Goal: Task Accomplishment & Management: Manage account settings

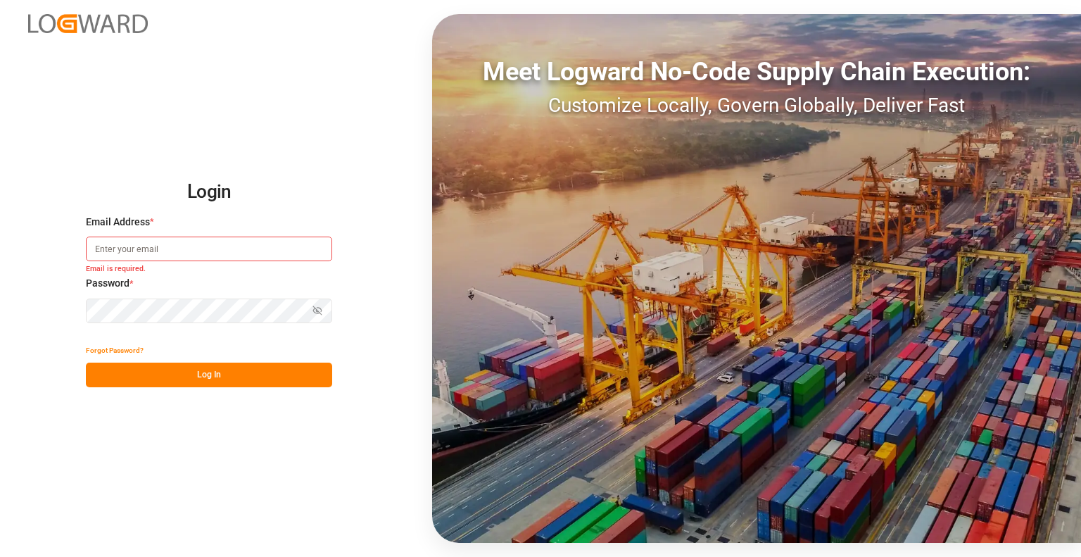
paste input "katarzyna.wakulak@compo-expert.com"
type input "katarzyna.wakulak@compo-expert.com"
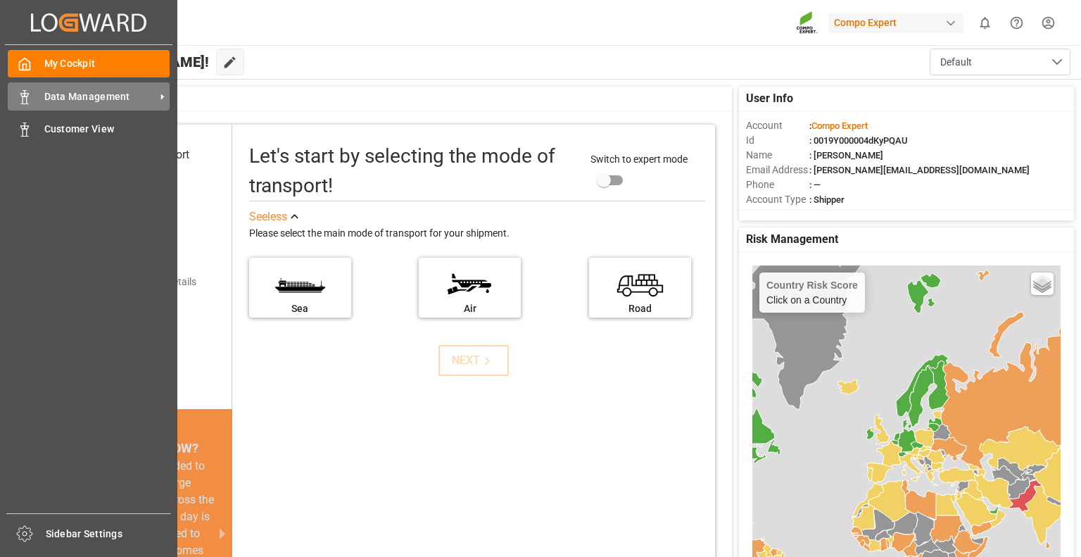
click at [37, 97] on div "Data Management Data Management" at bounding box center [89, 95] width 162 height 27
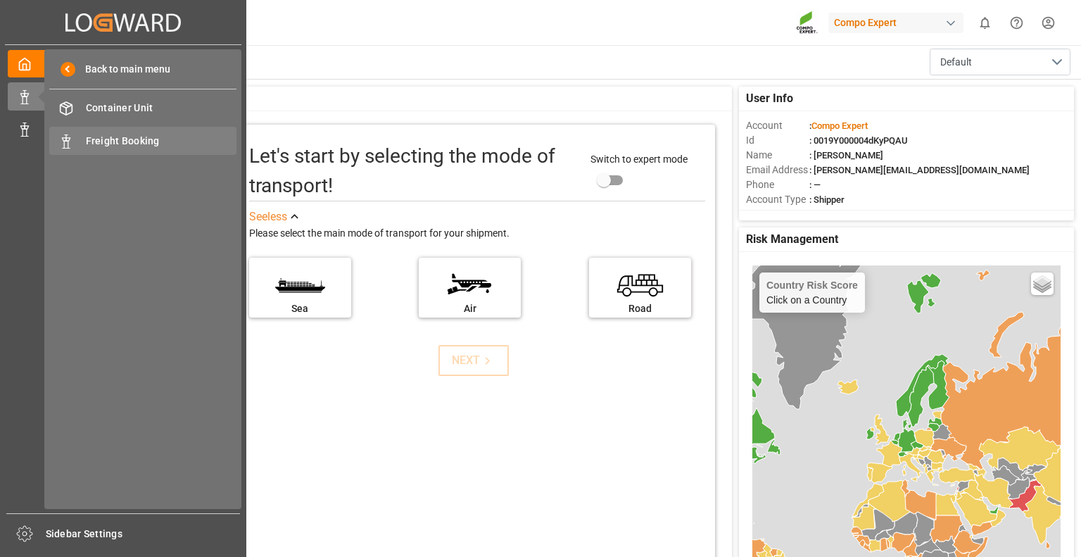
click at [137, 147] on span "Freight Booking" at bounding box center [161, 141] width 151 height 15
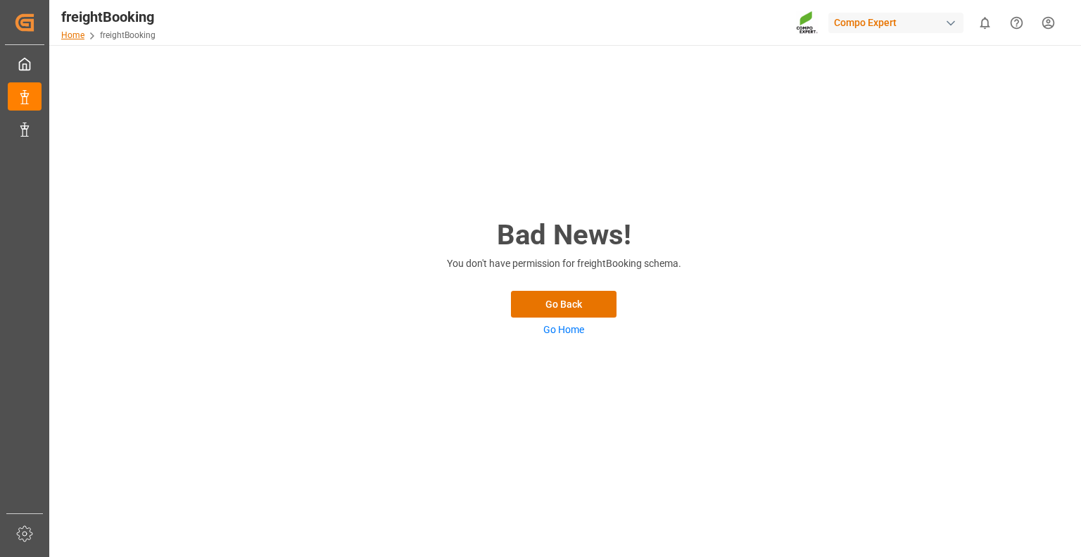
click at [72, 37] on link "Home" at bounding box center [72, 35] width 23 height 10
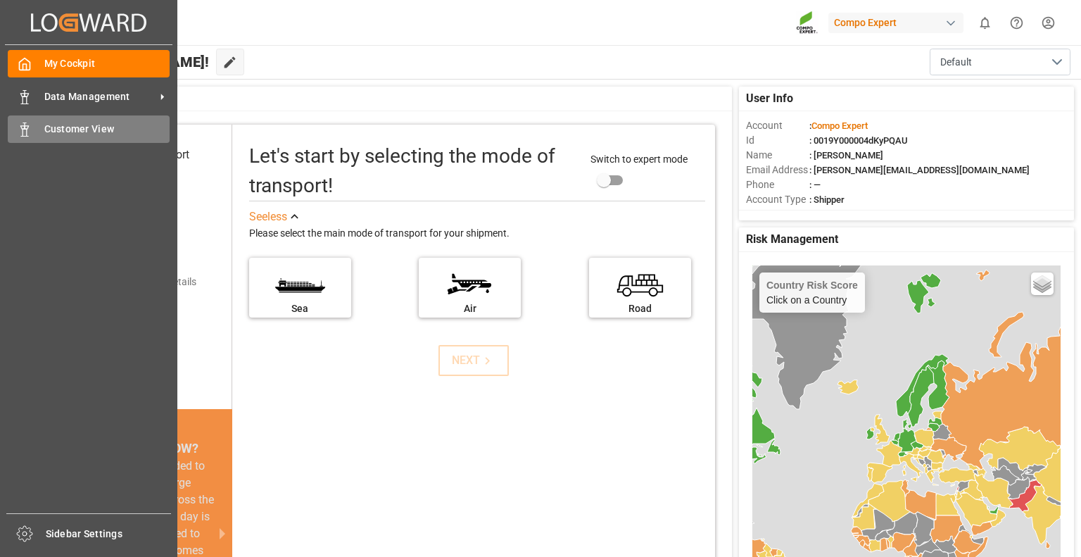
click at [34, 129] on div "Customer View Customer View" at bounding box center [89, 128] width 162 height 27
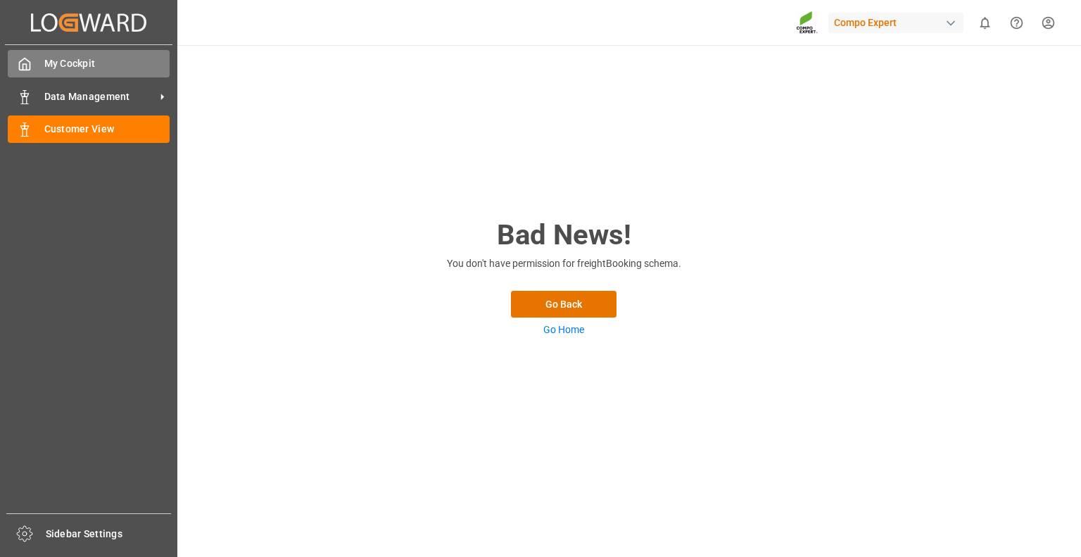
click at [73, 70] on span "My Cockpit" at bounding box center [107, 63] width 126 height 15
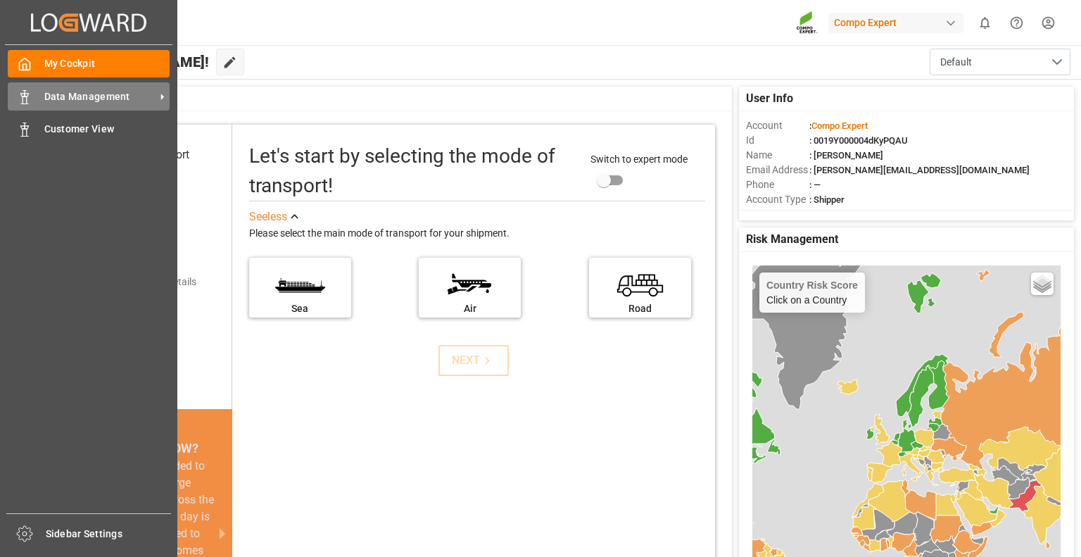
click at [92, 97] on span "Data Management" at bounding box center [99, 96] width 111 height 15
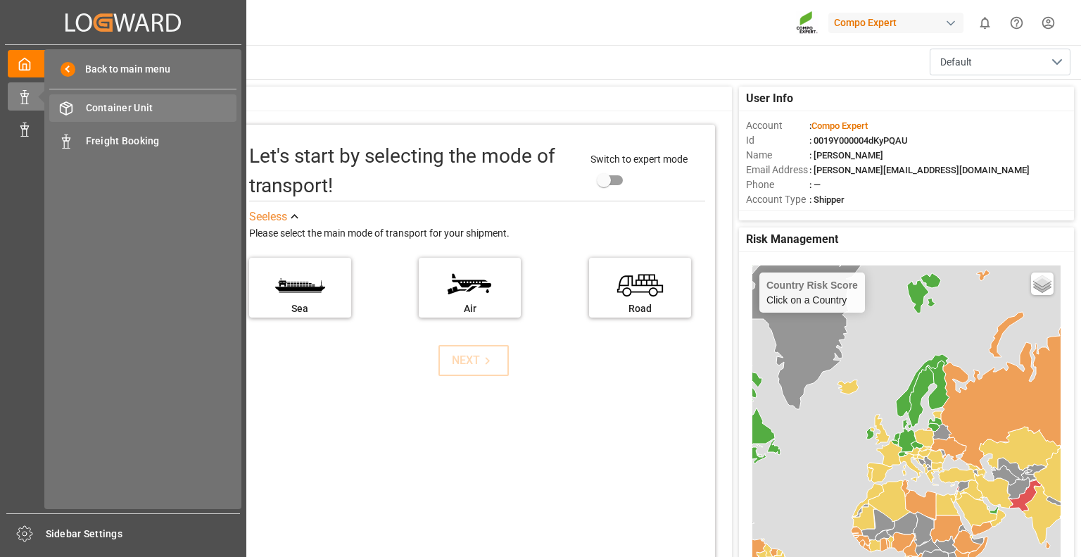
click at [122, 112] on span "Container Unit" at bounding box center [161, 108] width 151 height 15
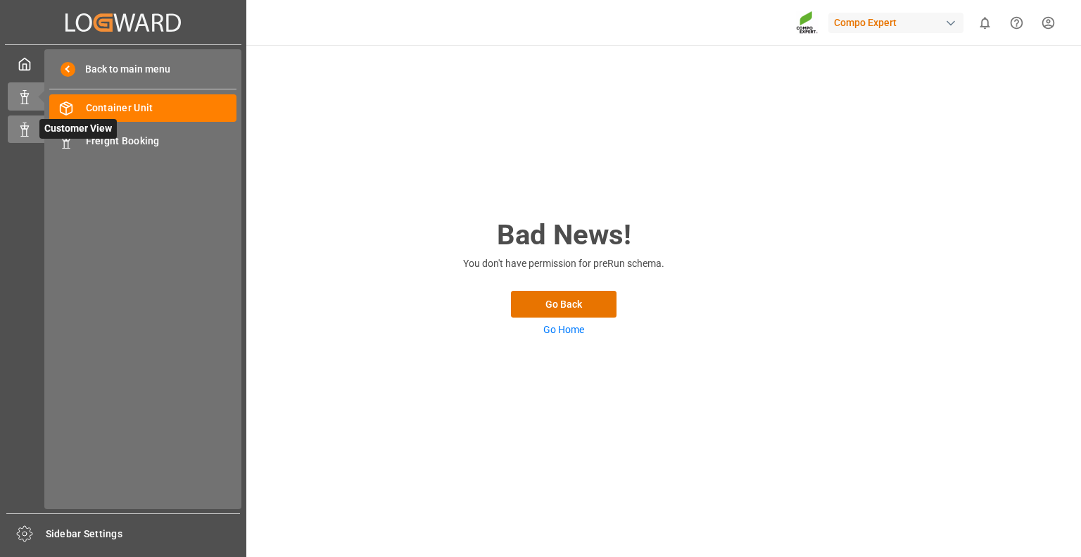
click at [26, 129] on icon at bounding box center [25, 129] width 14 height 14
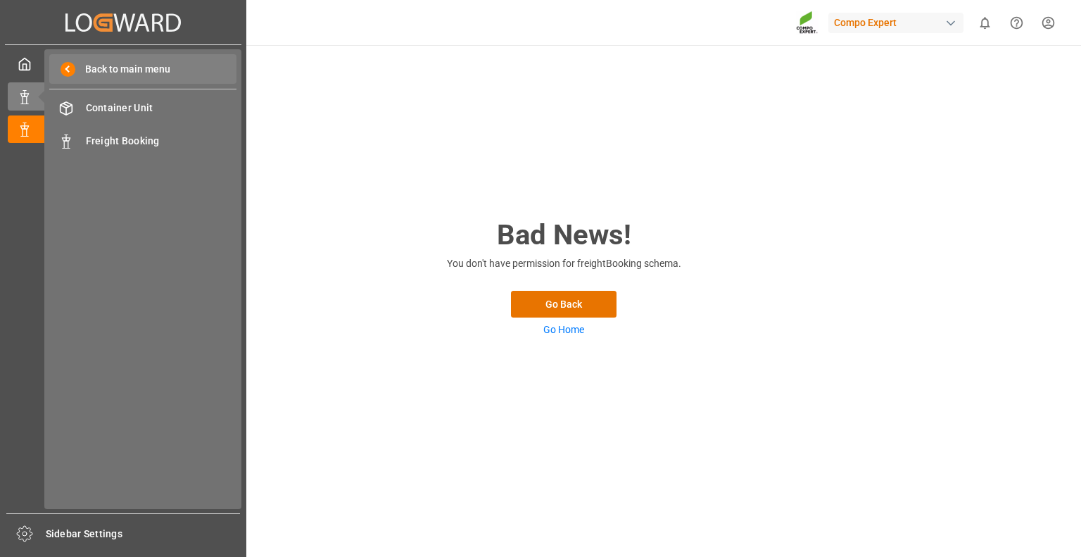
click at [109, 72] on span "Back to main menu" at bounding box center [122, 69] width 95 height 15
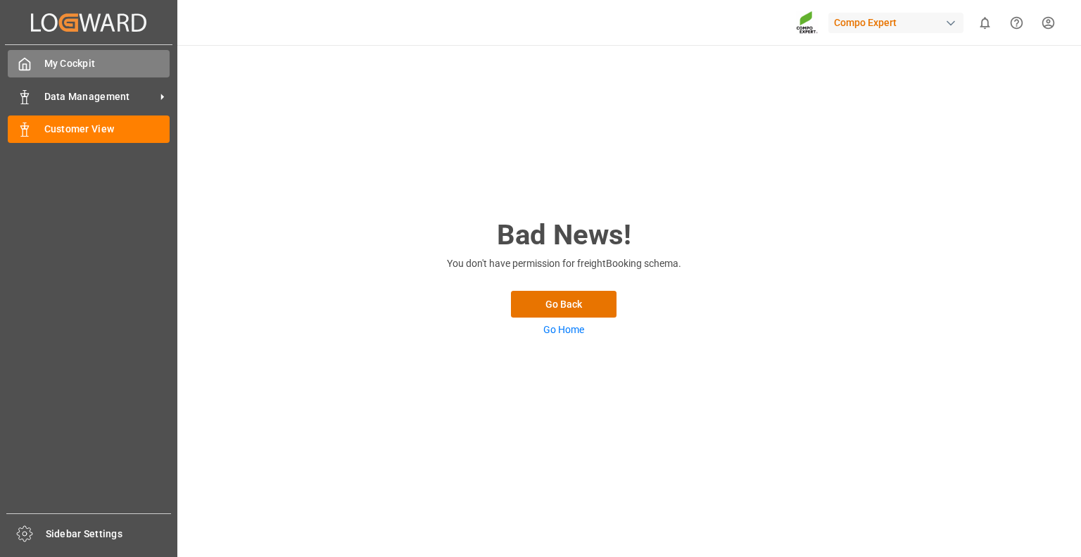
click at [68, 72] on div "My Cockpit My Cockpit" at bounding box center [89, 63] width 162 height 27
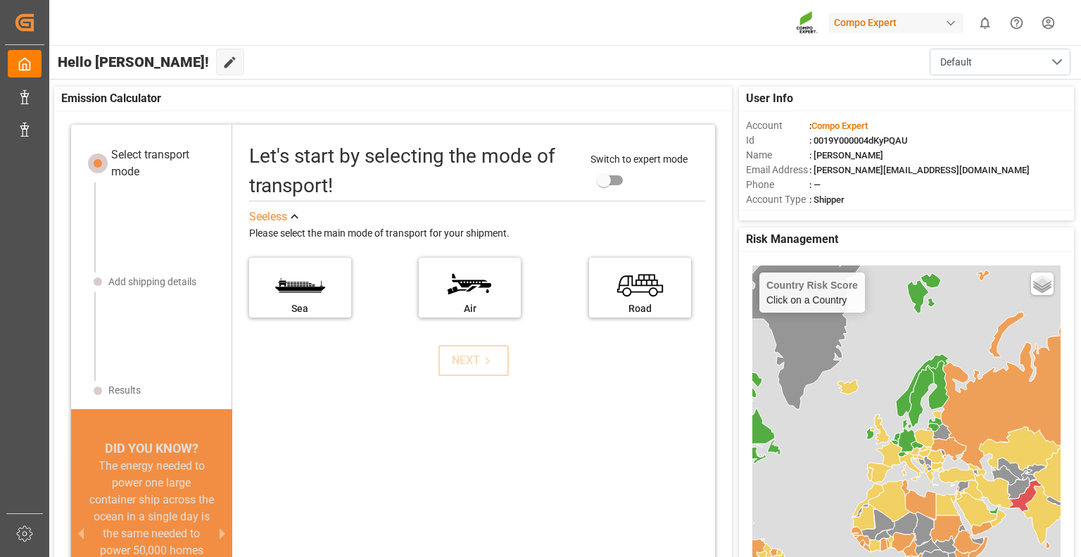
click at [945, 26] on div "button" at bounding box center [951, 23] width 14 height 14
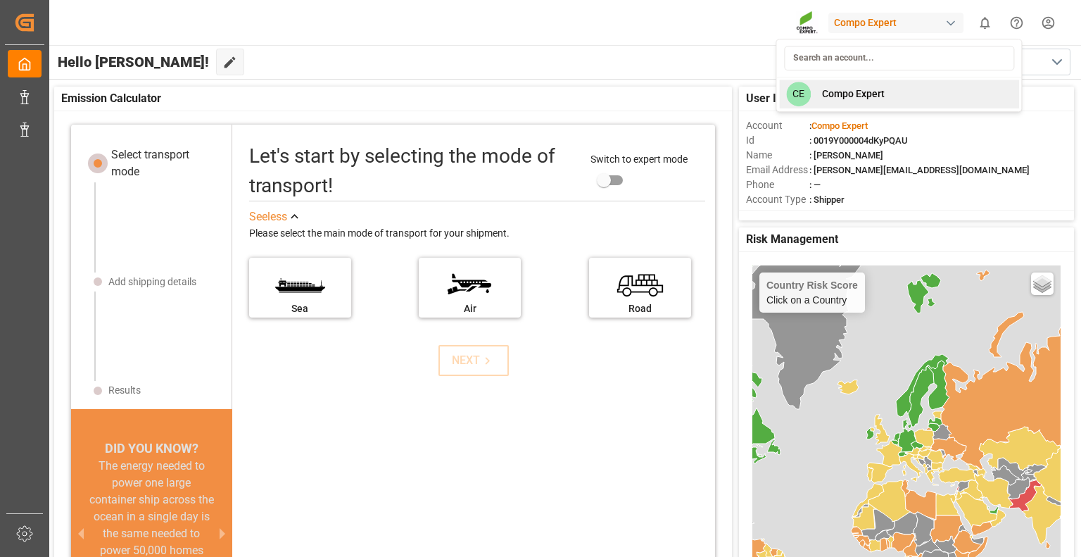
click at [857, 83] on div "CE Compo Expert" at bounding box center [899, 94] width 240 height 29
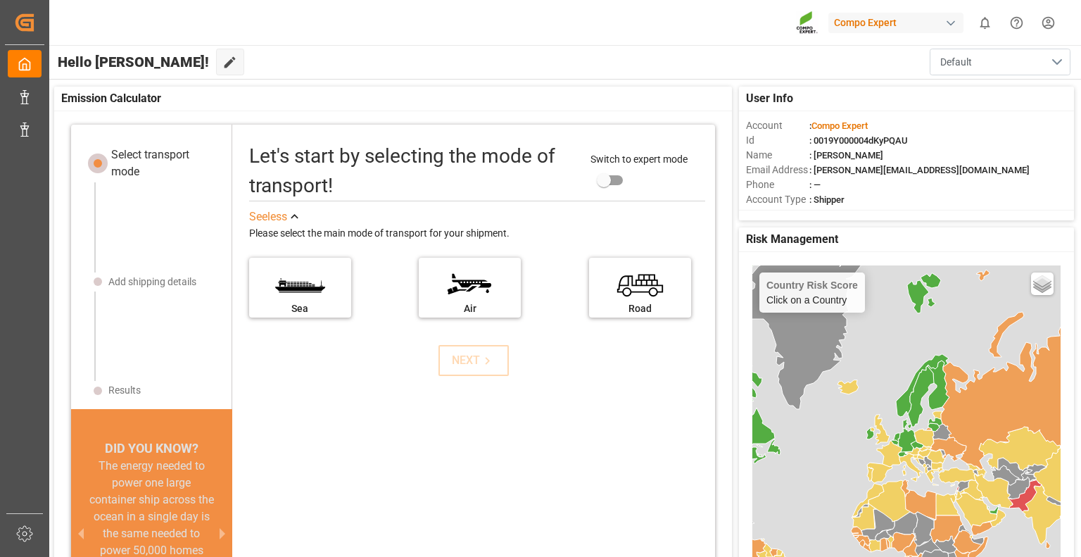
click at [1029, 61] on button "Default" at bounding box center [1000, 62] width 141 height 27
click at [990, 23] on icon "show 0 new notifications" at bounding box center [985, 22] width 15 height 15
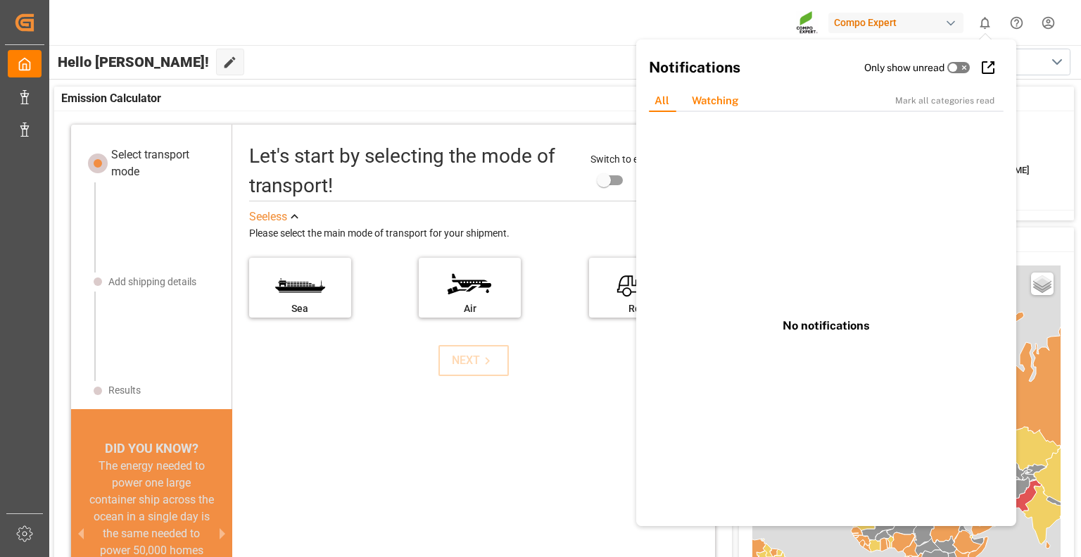
click at [709, 99] on div "Watching" at bounding box center [715, 101] width 69 height 22
click at [664, 102] on div "All" at bounding box center [661, 101] width 37 height 22
click at [419, 20] on div "Compo Expert 0 Notifications Only show unread All Watching Mark all categories …" at bounding box center [560, 22] width 1042 height 45
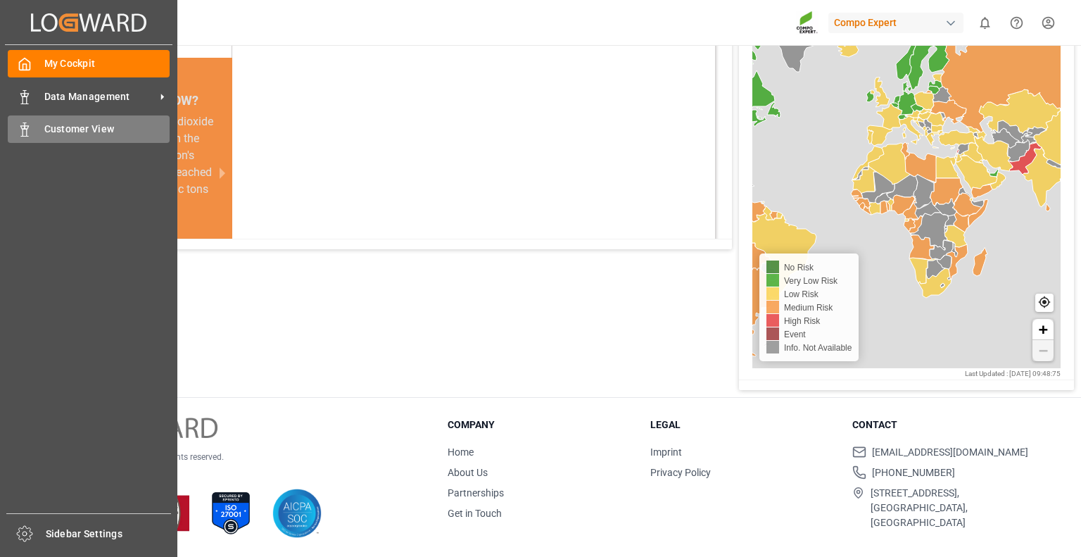
click at [45, 134] on span "Customer View" at bounding box center [107, 129] width 126 height 15
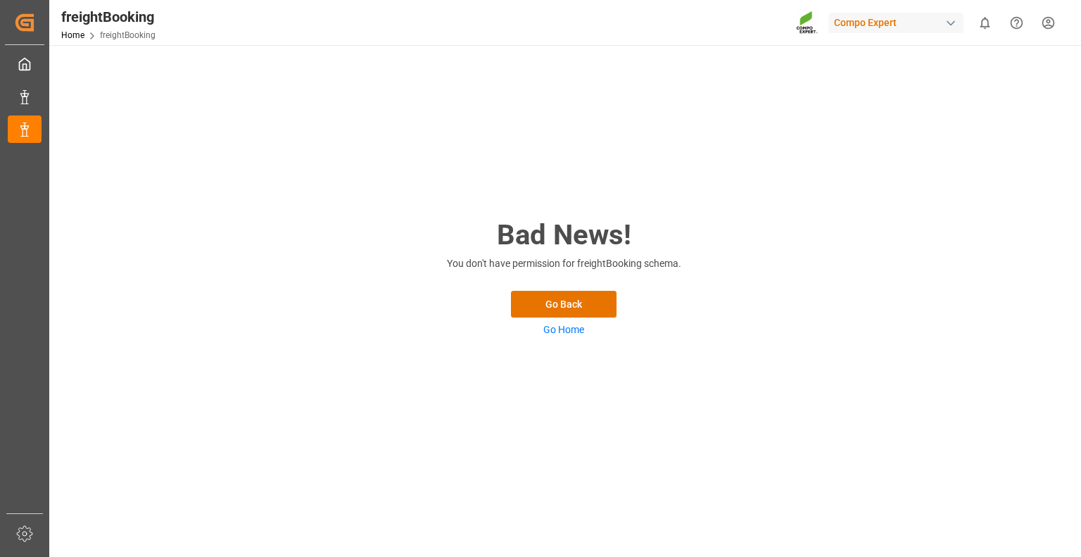
click at [549, 329] on link "Go Home" at bounding box center [563, 329] width 41 height 11
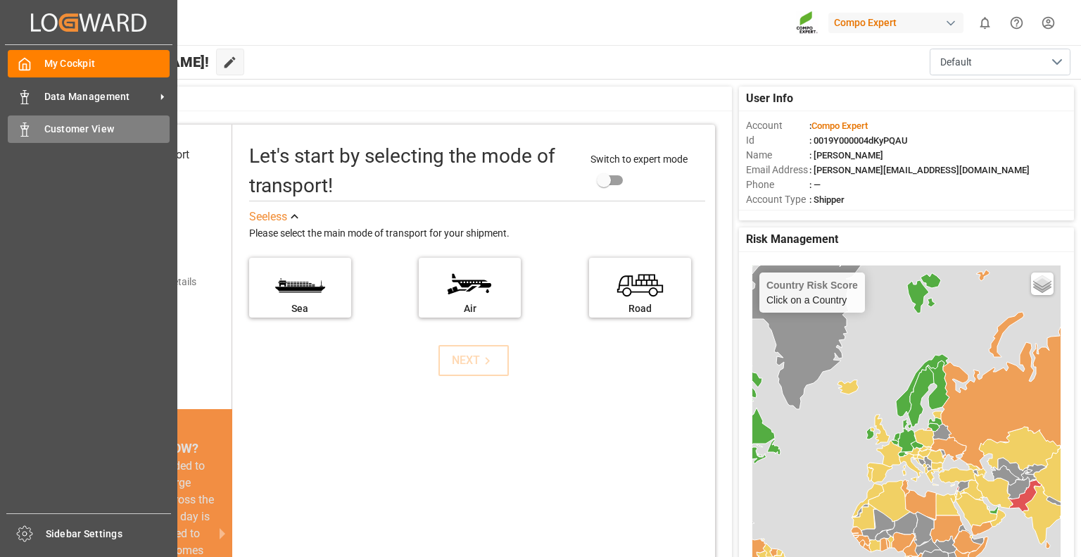
click at [79, 126] on span "Customer View" at bounding box center [107, 129] width 126 height 15
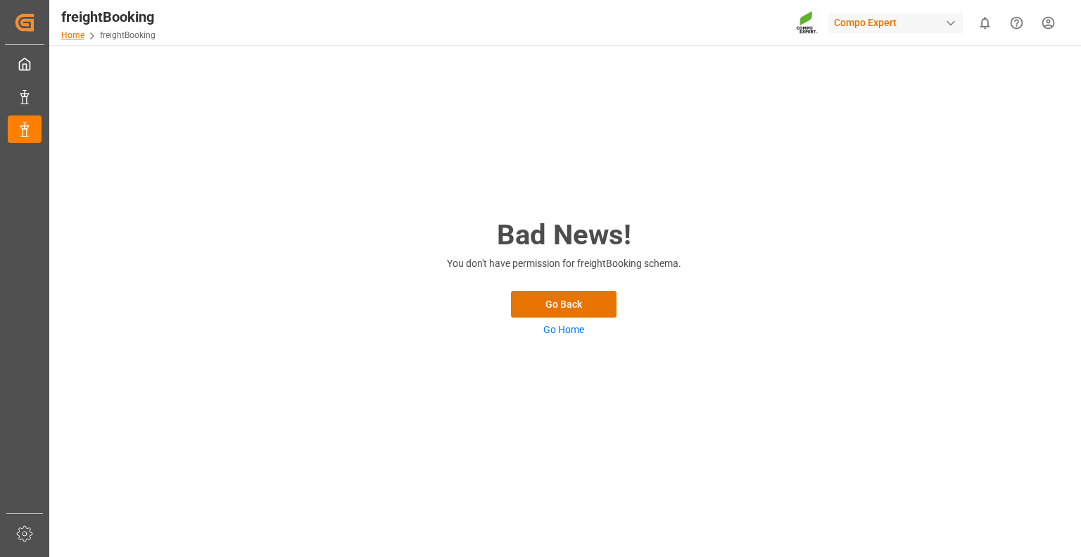
click at [79, 36] on link "Home" at bounding box center [72, 35] width 23 height 10
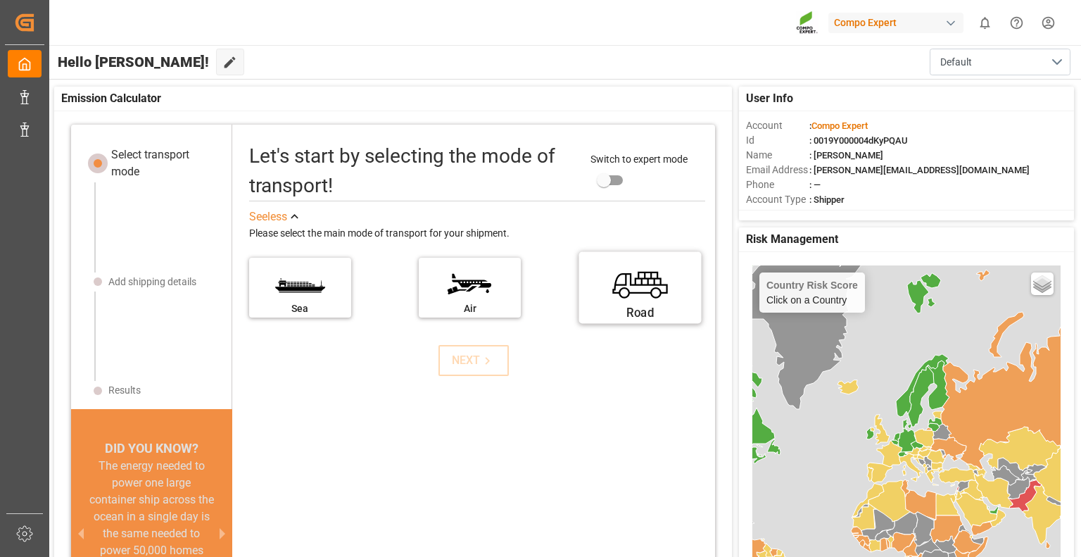
click at [621, 309] on div "Road" at bounding box center [640, 313] width 106 height 18
click at [0, 0] on input "Road" at bounding box center [0, 0] width 0 height 0
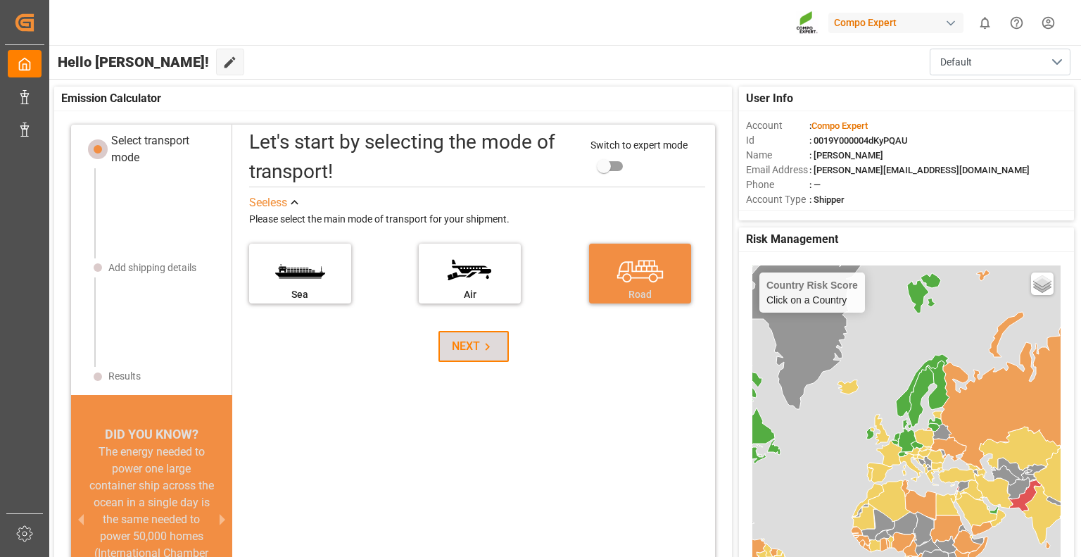
click at [472, 338] on div "NEXT" at bounding box center [473, 346] width 43 height 17
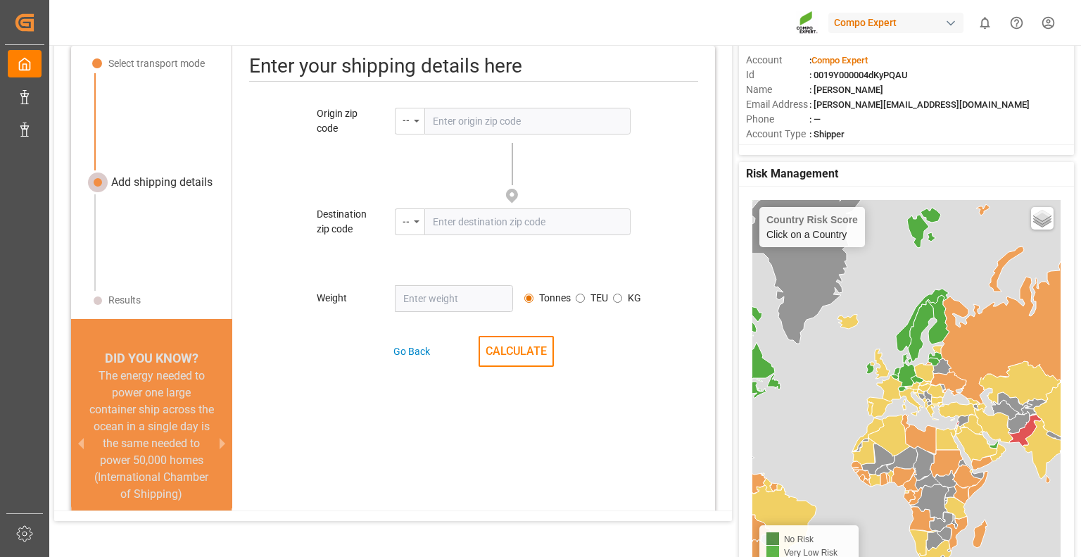
scroll to position [35, 0]
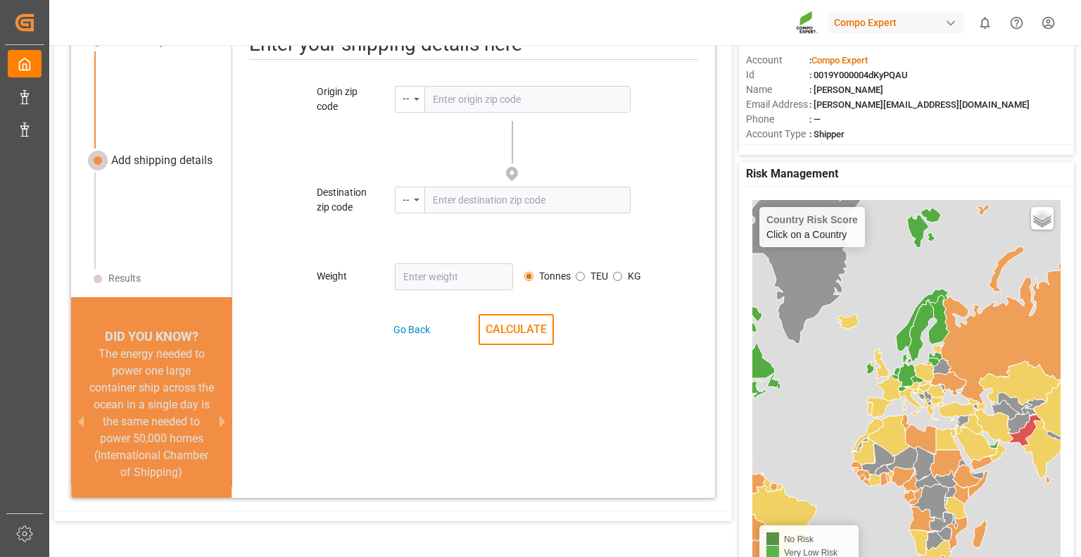
click at [438, 206] on input "text" at bounding box center [527, 200] width 206 height 27
click at [452, 109] on input "text" at bounding box center [527, 99] width 206 height 27
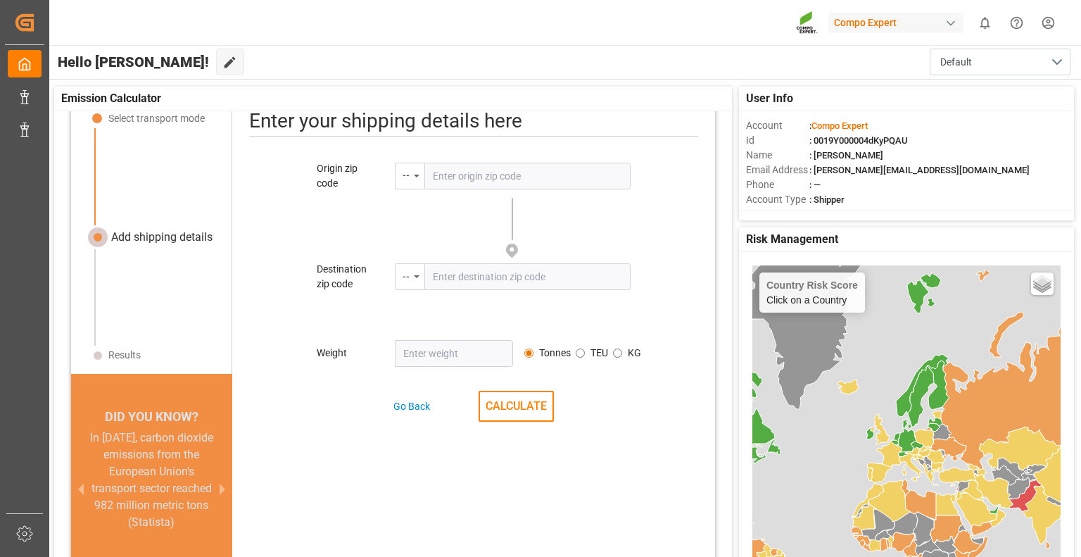
scroll to position [0, 0]
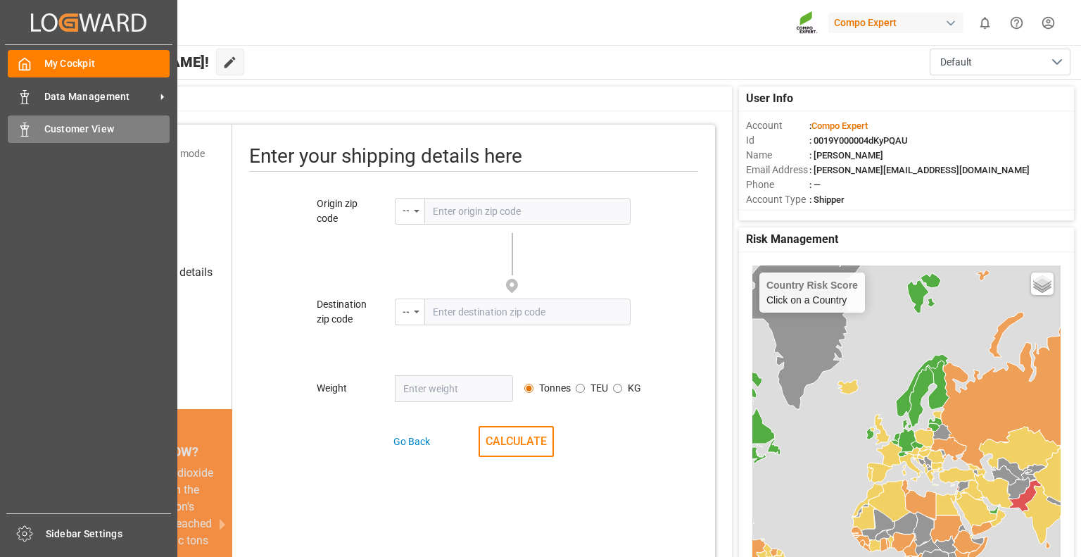
click at [42, 127] on div "Customer View Customer View" at bounding box center [89, 128] width 162 height 27
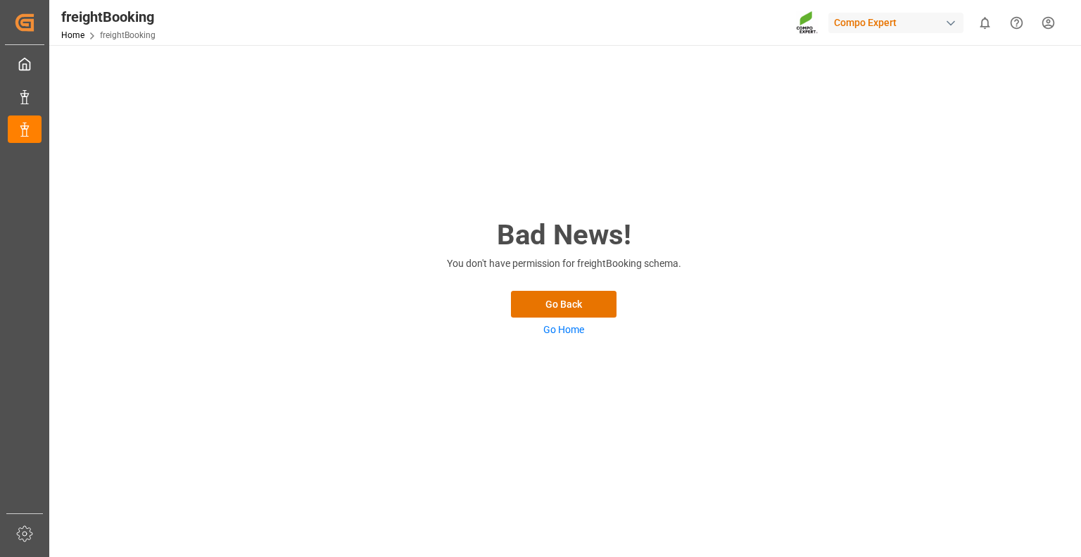
click at [561, 326] on link "Go Home" at bounding box center [563, 329] width 41 height 11
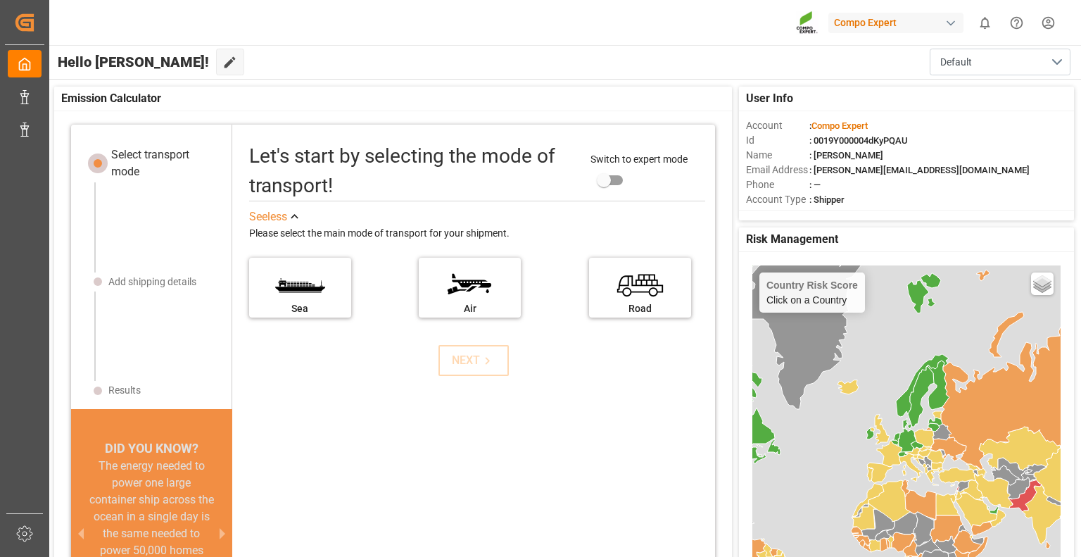
click at [1055, 24] on html "Created by potrace 1.15, written by Peter Selinger 2001-2017 Created by potrace…" at bounding box center [540, 278] width 1081 height 557
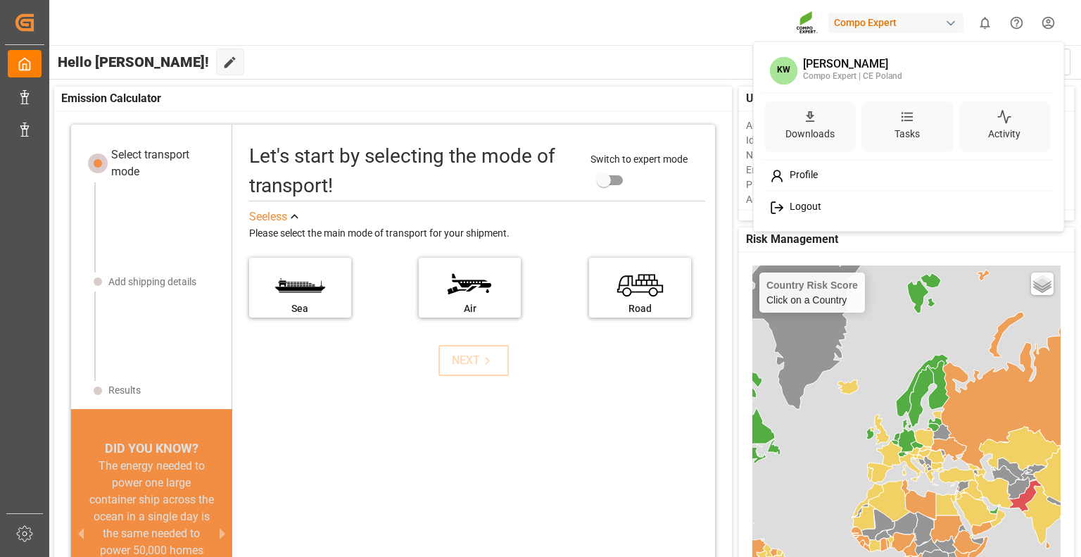
click at [798, 175] on span "Profile" at bounding box center [801, 176] width 34 height 13
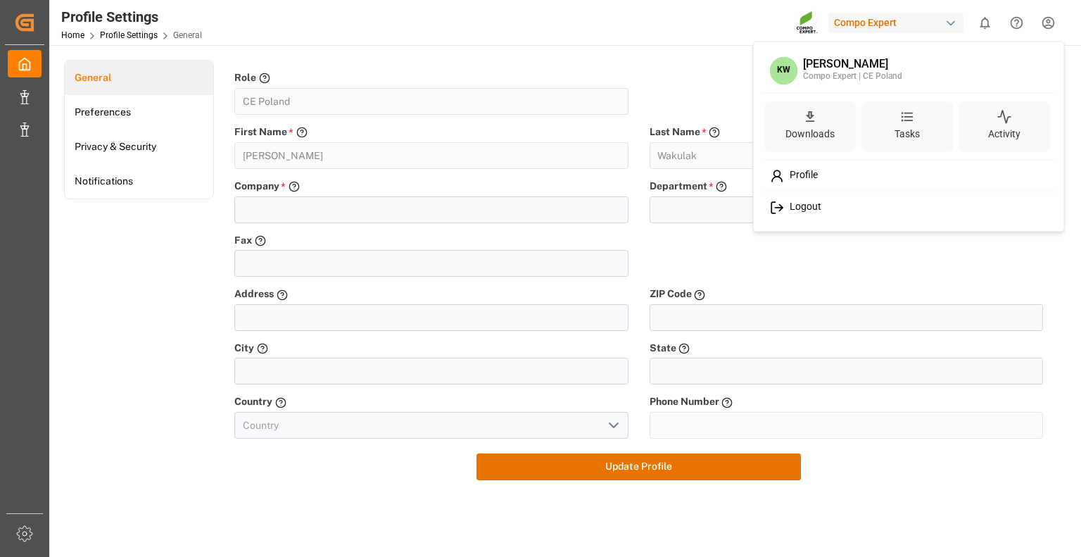
click at [1048, 27] on html "Created by potrace 1.15, written by Peter Selinger 2001-2017 Created by potrace…" at bounding box center [540, 278] width 1081 height 557
click at [1018, 126] on div "Activity" at bounding box center [1004, 134] width 38 height 20
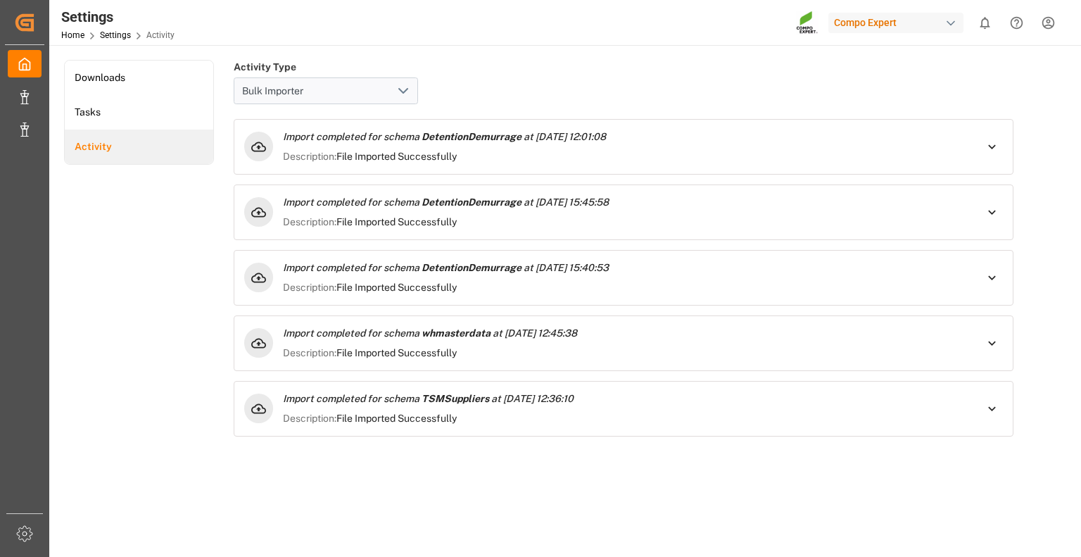
click at [987, 27] on icon "show 0 new notifications" at bounding box center [985, 22] width 15 height 15
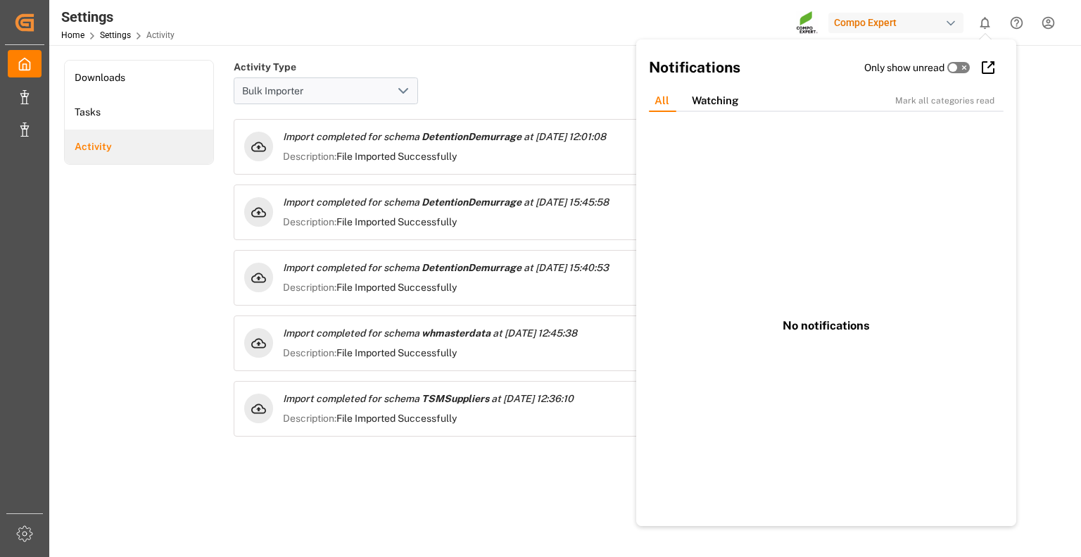
click at [158, 226] on div "Downloads Tasks Activity" at bounding box center [139, 341] width 150 height 563
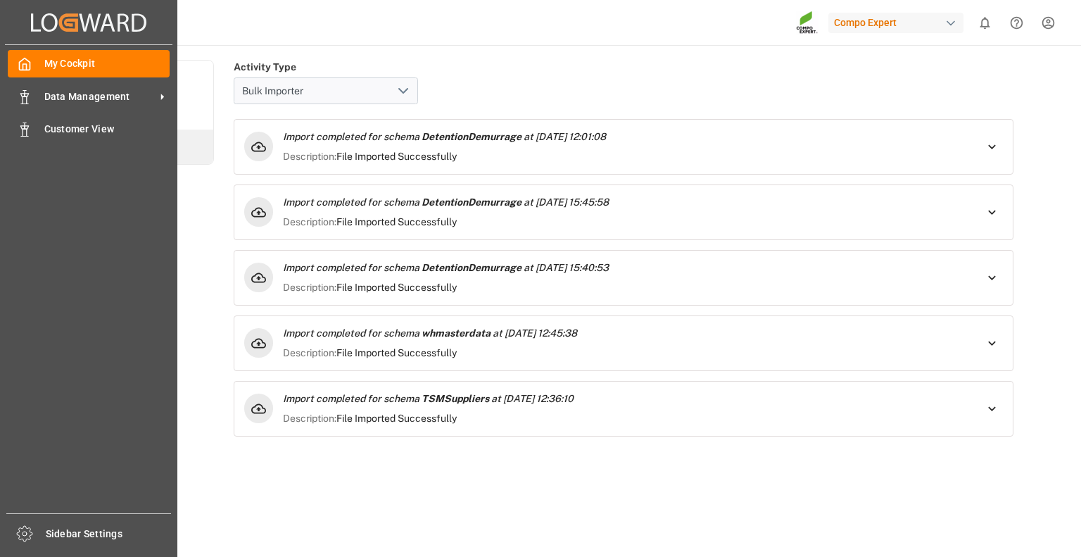
click at [57, 18] on icon "Created by potrace 1.15, written by [PERSON_NAME] [DATE]-[DATE]" at bounding box center [88, 22] width 115 height 23
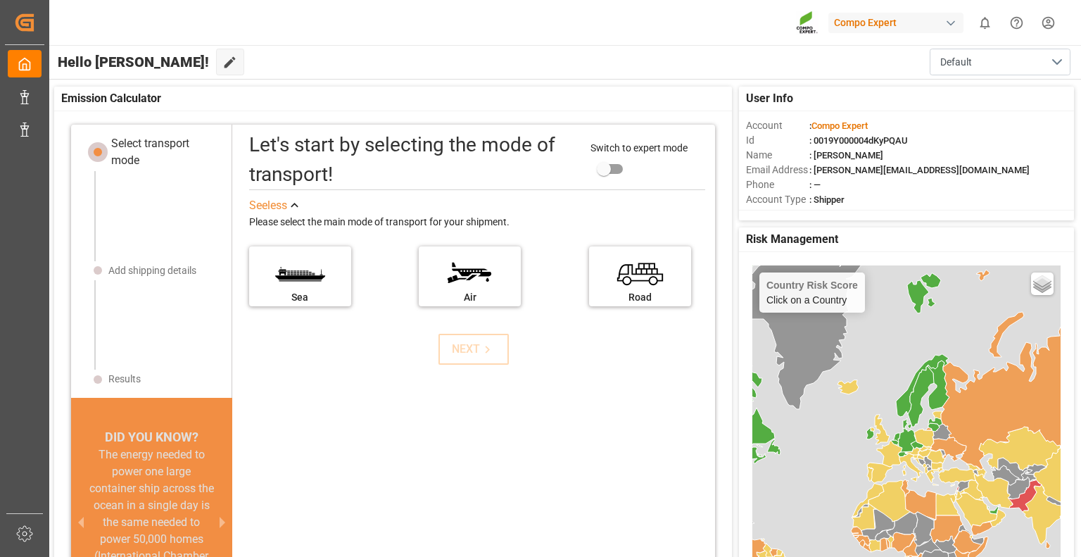
scroll to position [14, 0]
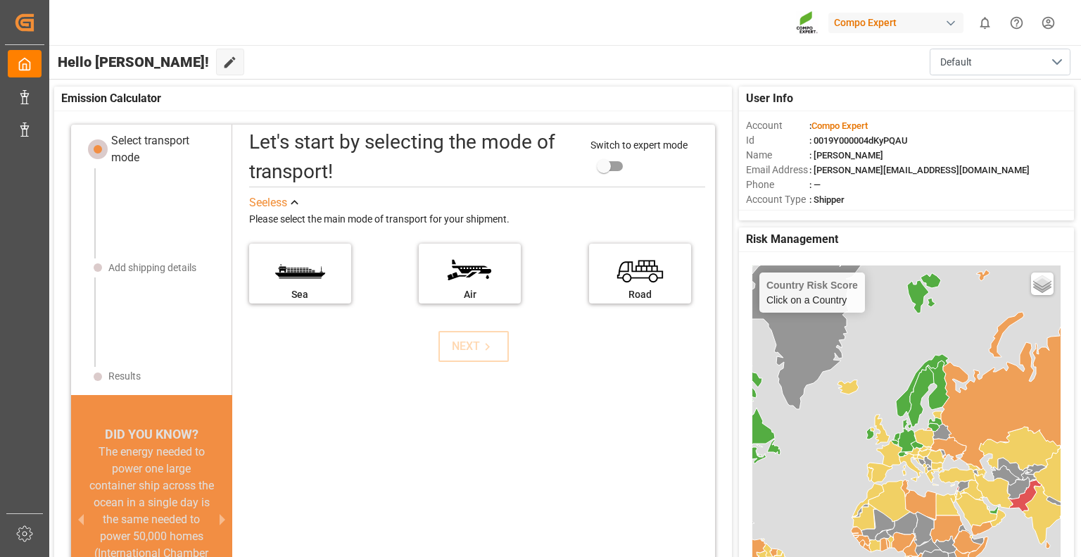
click at [614, 170] on input "primary checkbox" at bounding box center [604, 166] width 80 height 27
click at [633, 258] on label "Road" at bounding box center [640, 268] width 106 height 59
click at [0, 0] on input "Road" at bounding box center [0, 0] width 0 height 0
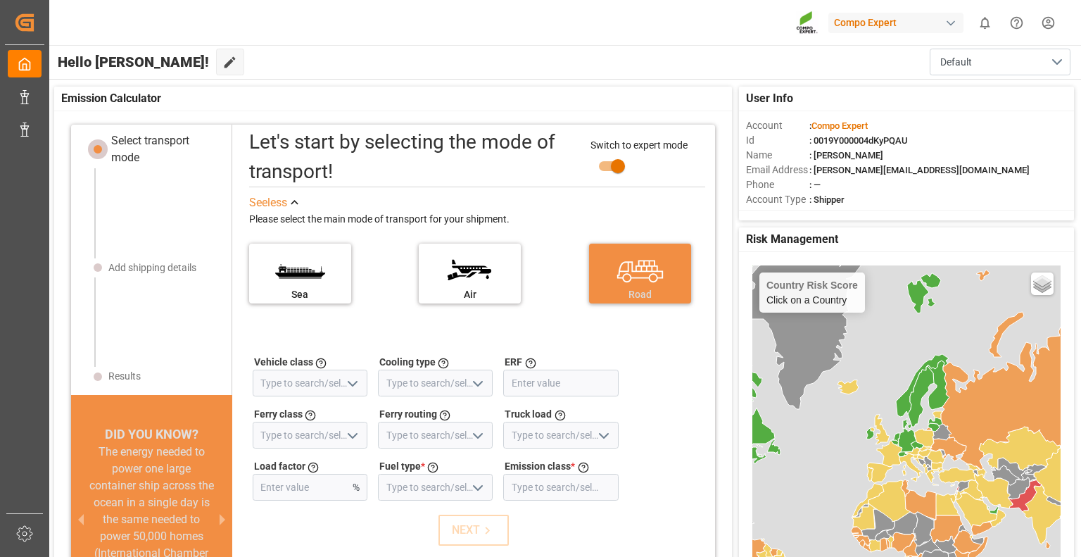
scroll to position [35, 0]
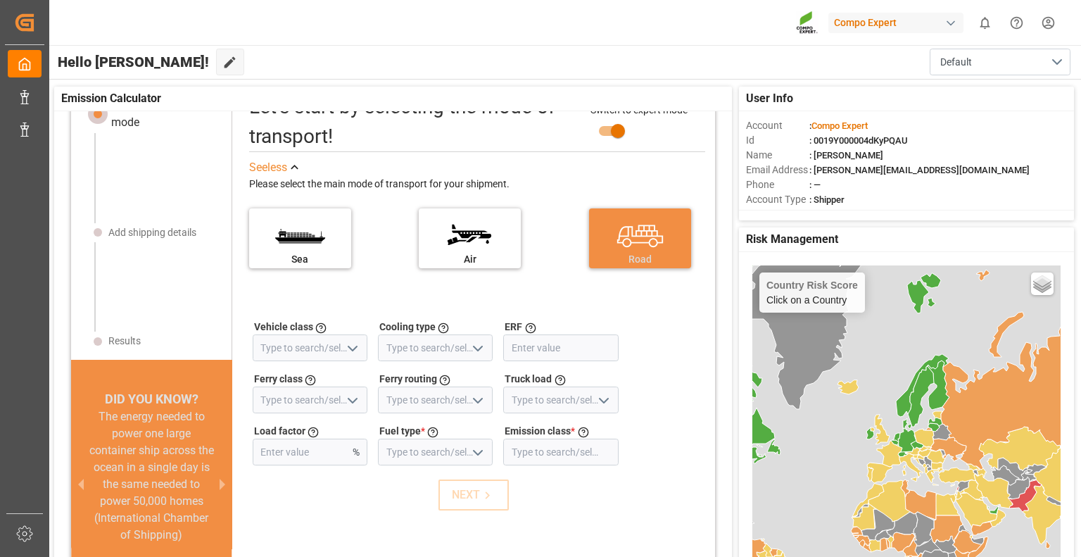
click at [598, 134] on input "primary checkbox" at bounding box center [618, 131] width 80 height 27
checkbox input "false"
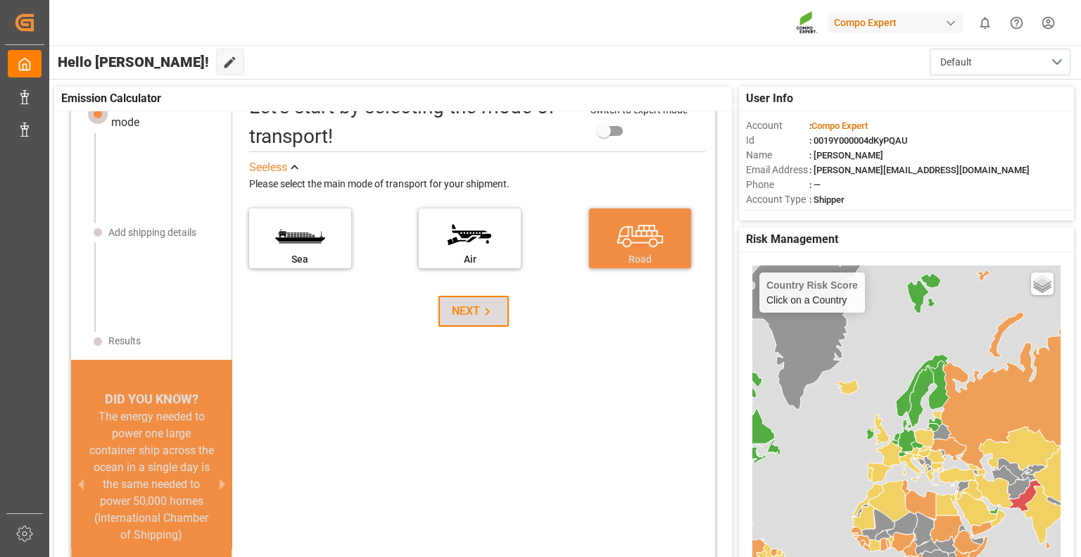
click at [452, 305] on div "NEXT" at bounding box center [473, 311] width 43 height 17
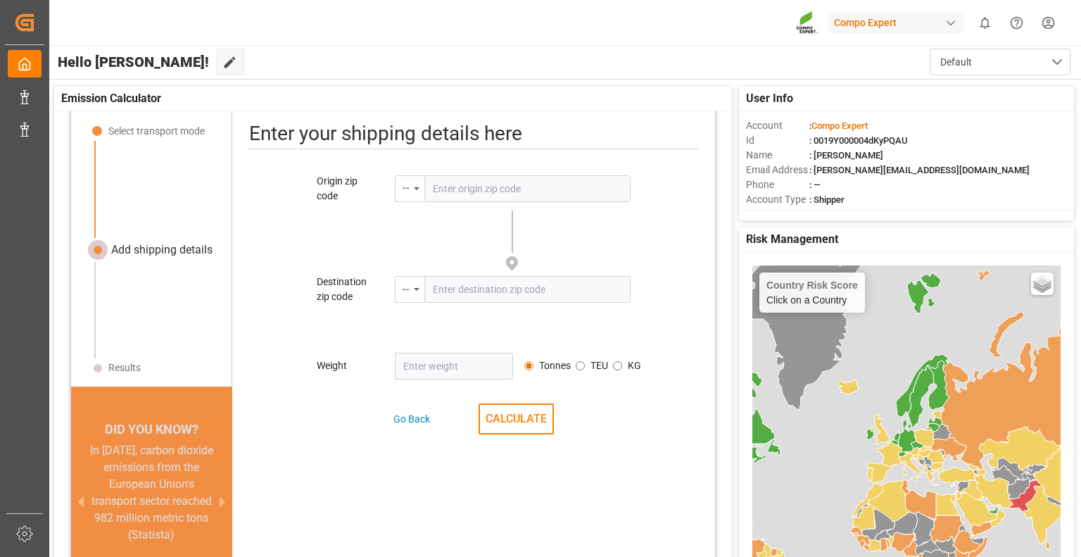
scroll to position [0, 0]
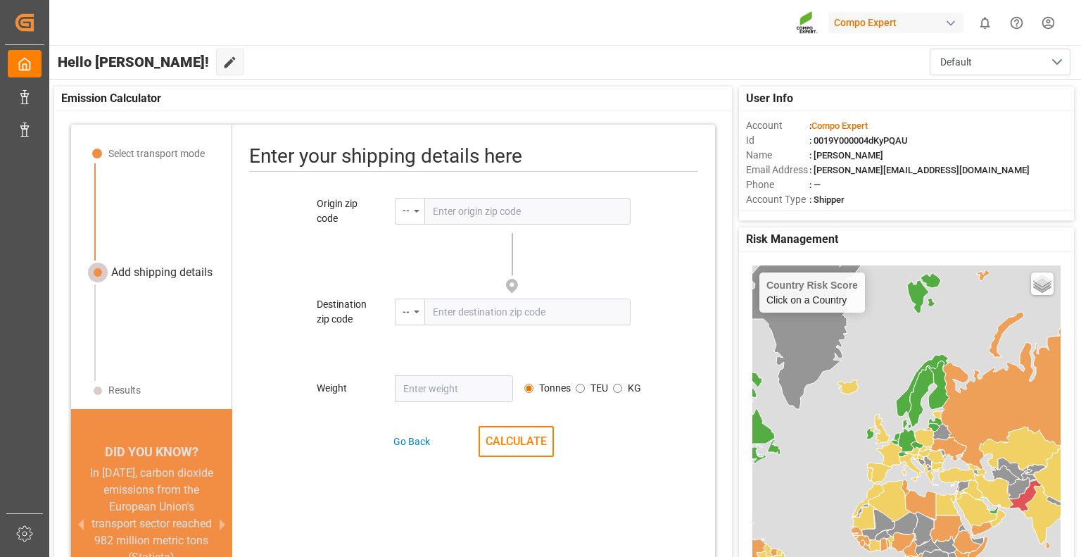
click at [853, 137] on span ": 0019Y000004dKyPQAU" at bounding box center [858, 140] width 99 height 11
click at [825, 208] on div "Account : Compo Expert Id : 0019Y000004dKyPQAU Name : Katarzyna Wakulak Email A…" at bounding box center [906, 162] width 335 height 103
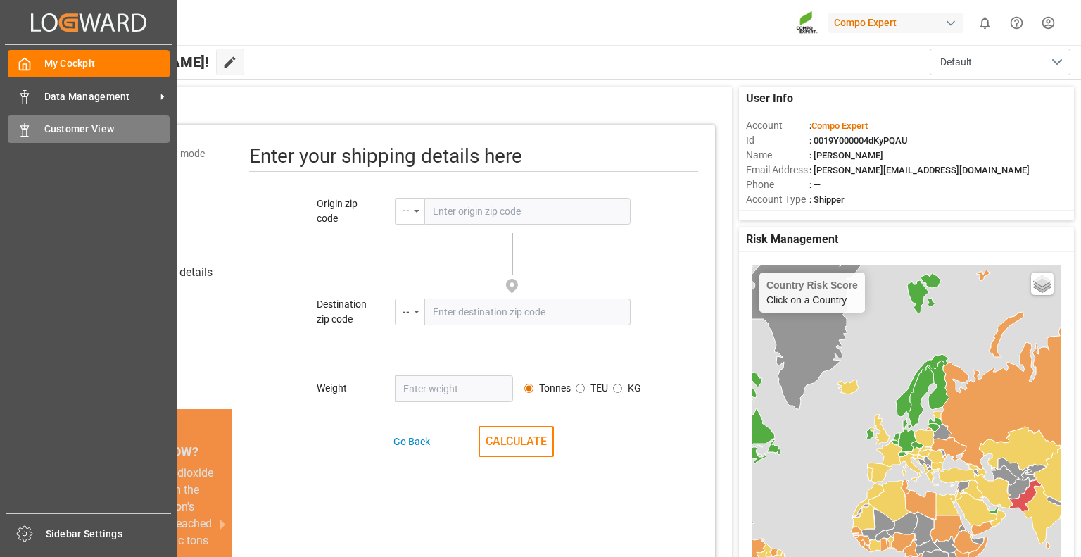
click at [37, 139] on div "Customer View Customer View" at bounding box center [89, 128] width 162 height 27
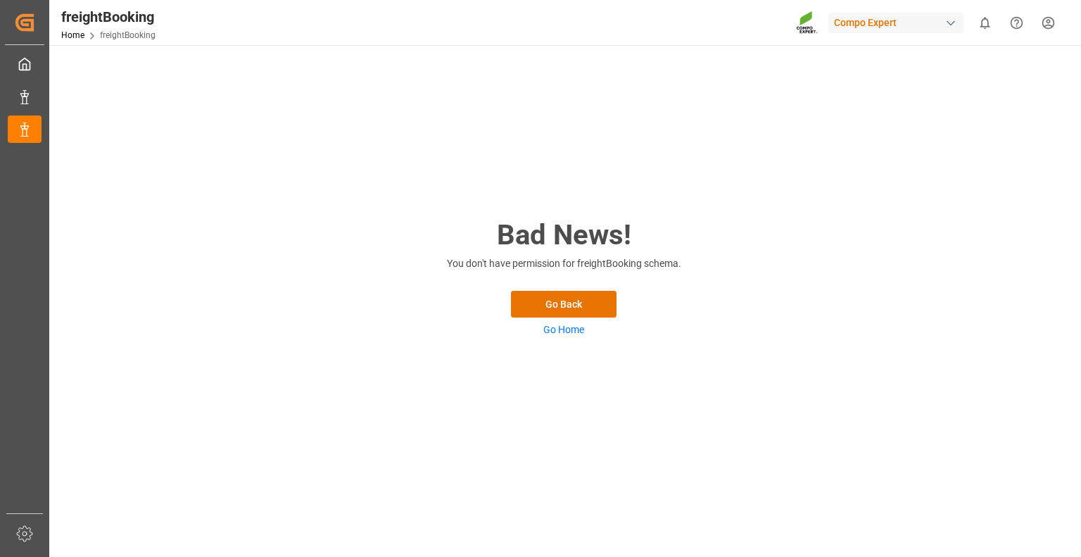
click at [524, 321] on div "Bad News! You don't have permission for freightBooking schema. Go Back Go Home" at bounding box center [564, 275] width 282 height 123
click at [543, 324] on div "Bad News! You don't have permission for freightBooking schema. Go Back Go Home" at bounding box center [564, 275] width 282 height 123
click at [757, 234] on div "Bad News! You don't have permission for freightBooking schema. Go Back Go Home" at bounding box center [563, 309] width 1029 height 529
click at [66, 36] on link "Home" at bounding box center [72, 35] width 23 height 10
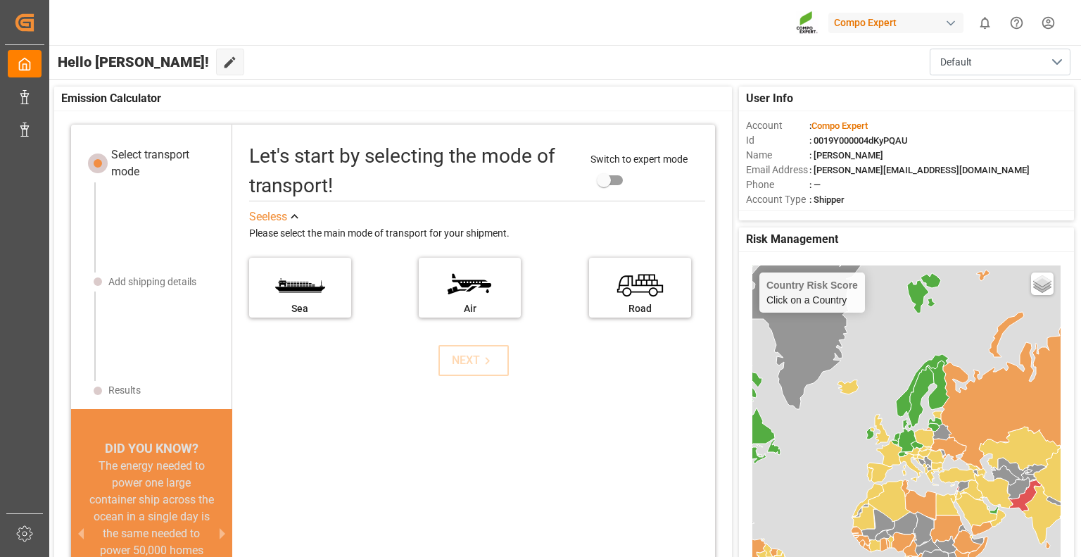
click at [436, 81] on div "User Info Account : Compo Expert Id : 0019Y000004dKyPQAU Name : [PERSON_NAME] E…" at bounding box center [564, 407] width 1034 height 655
click at [1049, 23] on html "Created by potrace 1.15, written by [PERSON_NAME] [DATE]-[DATE] Created by potr…" at bounding box center [540, 278] width 1081 height 557
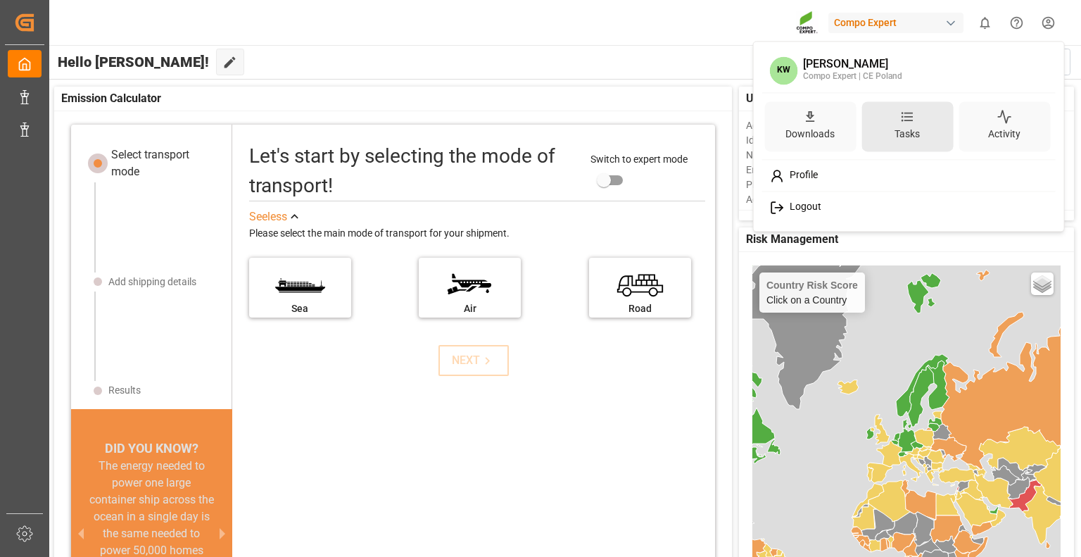
click at [897, 124] on div "Tasks" at bounding box center [907, 134] width 31 height 20
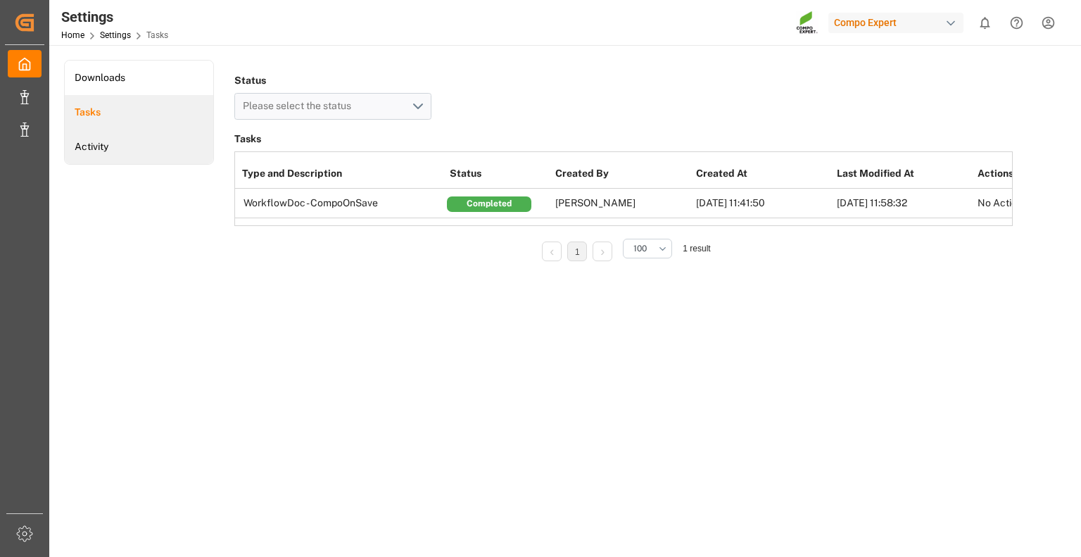
click at [78, 151] on li "Activity" at bounding box center [139, 147] width 149 height 34
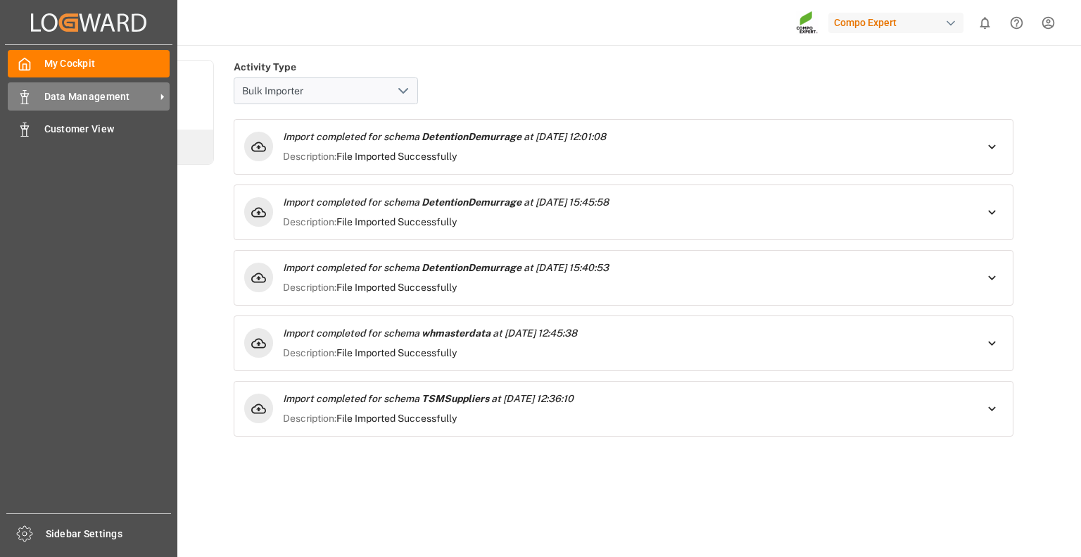
click at [39, 98] on div "Data Management Data Management" at bounding box center [89, 95] width 162 height 27
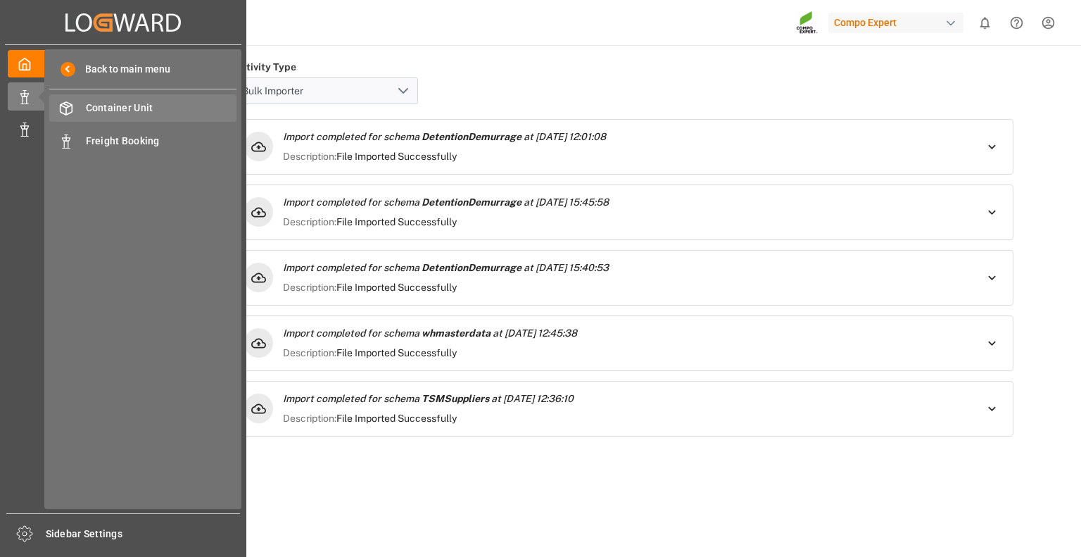
click at [112, 113] on span "Container Unit" at bounding box center [161, 108] width 151 height 15
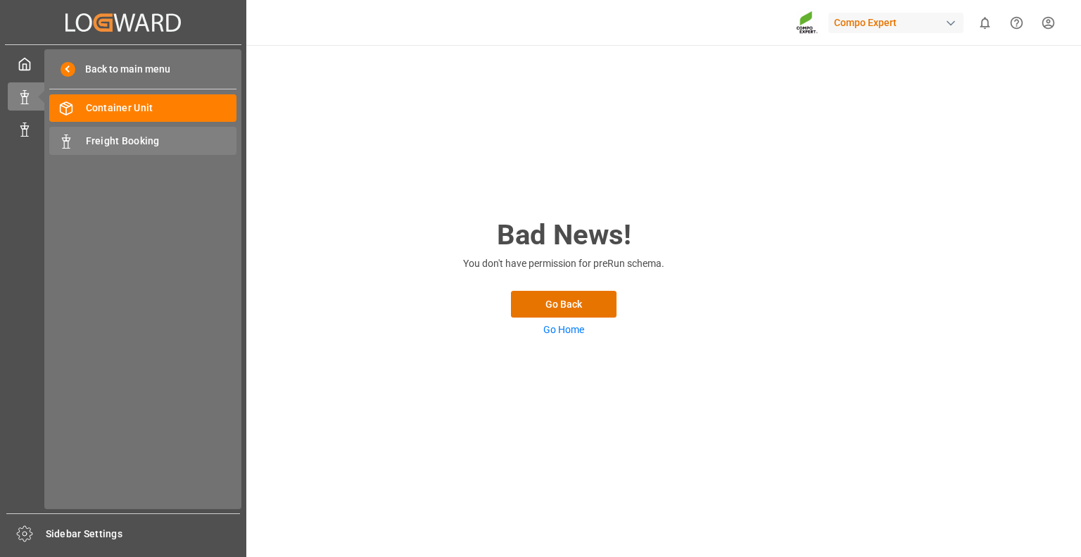
click at [94, 144] on span "Freight Booking" at bounding box center [161, 141] width 151 height 15
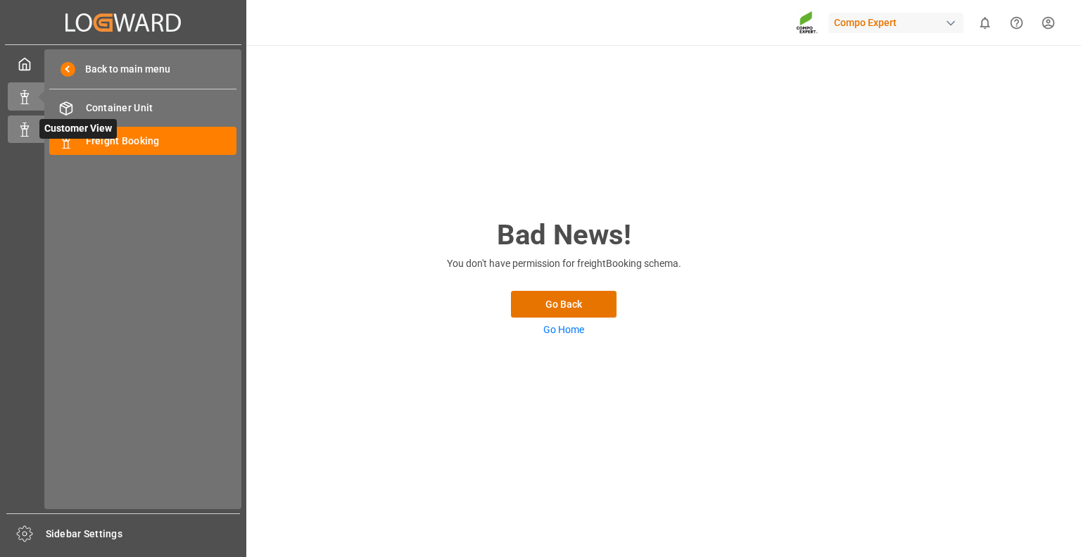
click at [33, 132] on div "Customer View Customer View" at bounding box center [123, 128] width 231 height 27
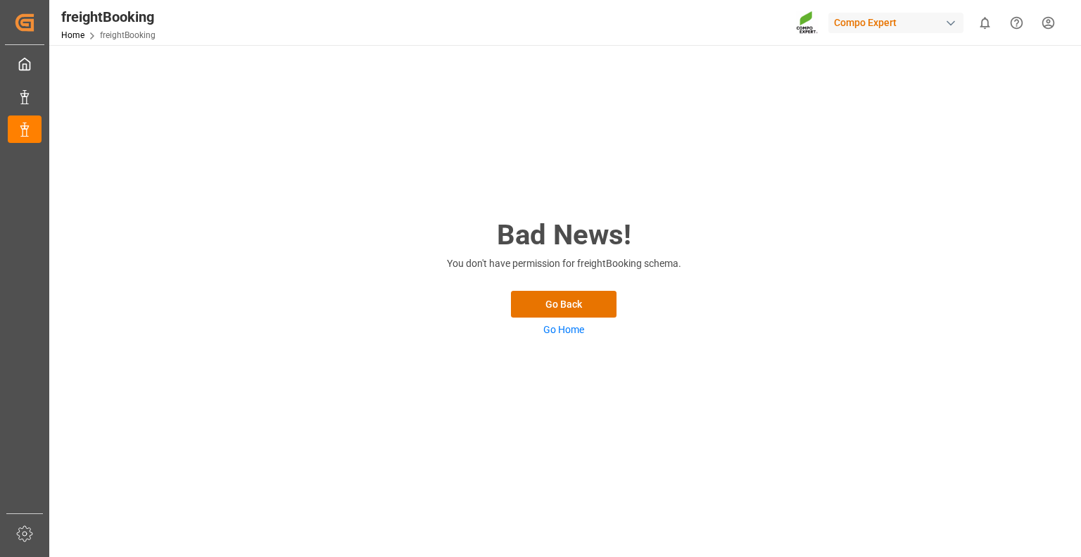
click at [341, 130] on div "Bad News! You don't have permission for freightBooking schema. Go Back Go Home" at bounding box center [563, 309] width 1029 height 529
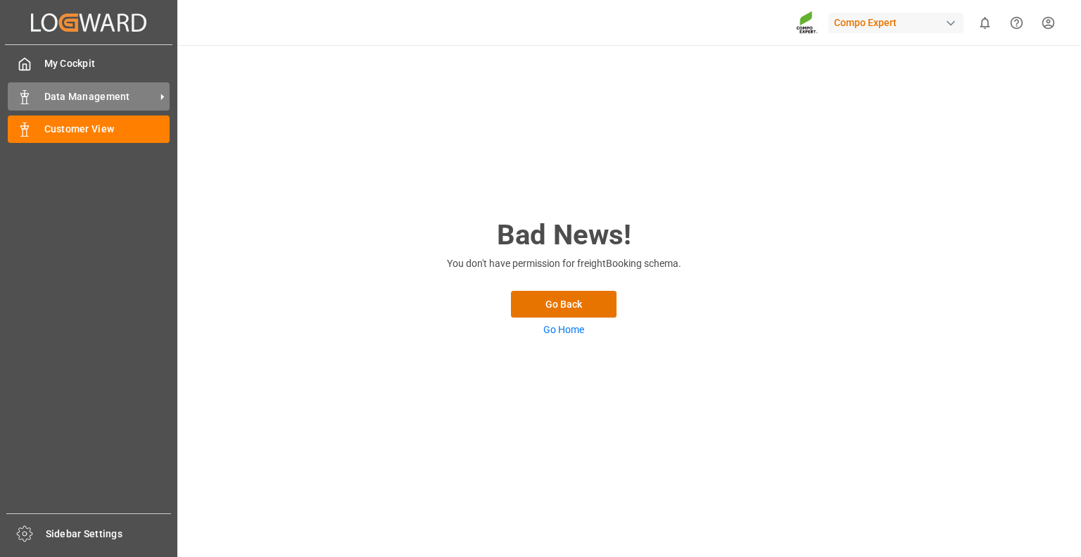
click at [25, 95] on icon at bounding box center [25, 97] width 14 height 14
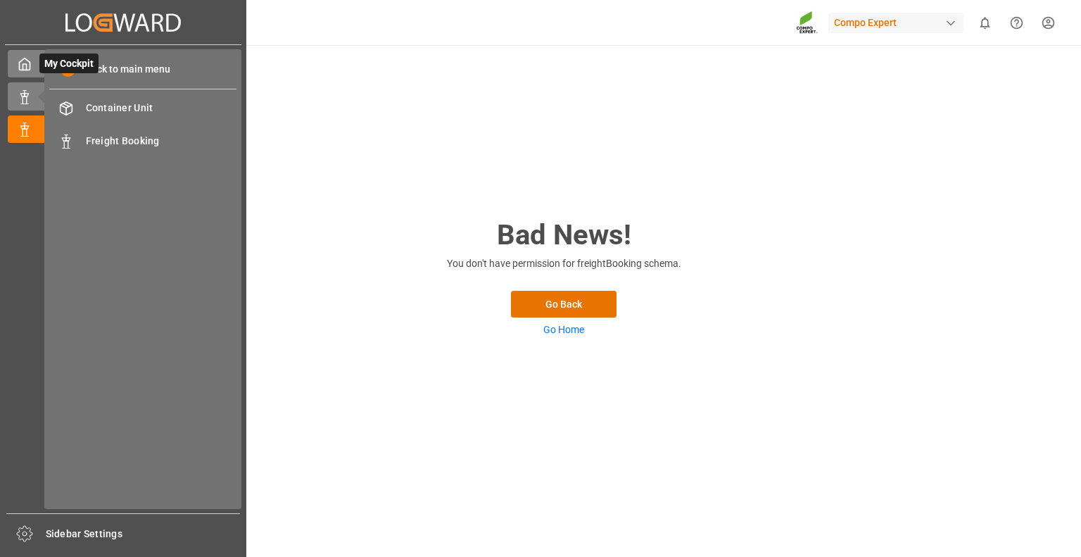
click at [30, 66] on icon at bounding box center [25, 64] width 11 height 12
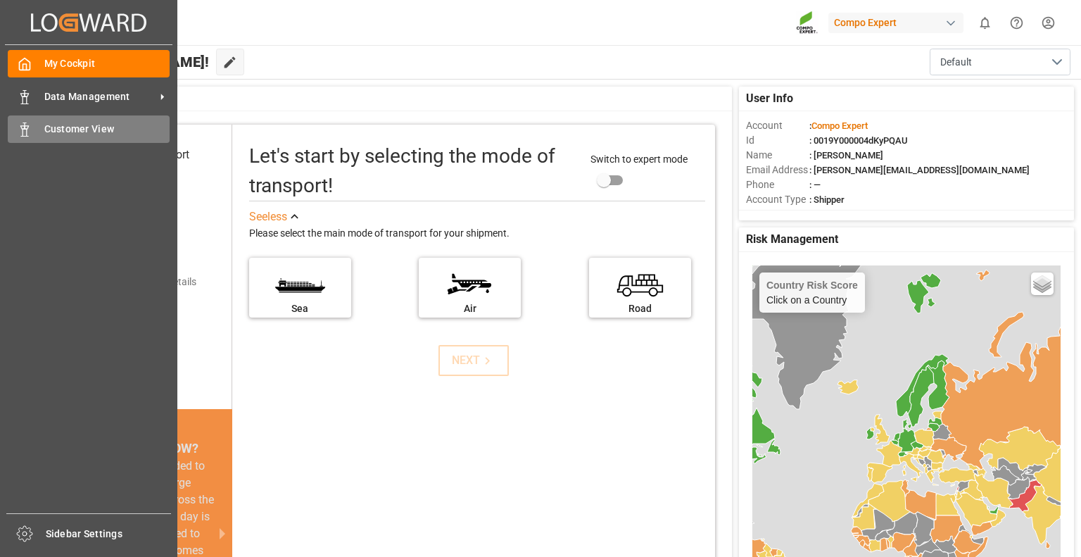
click at [68, 130] on span "Customer View" at bounding box center [107, 129] width 126 height 15
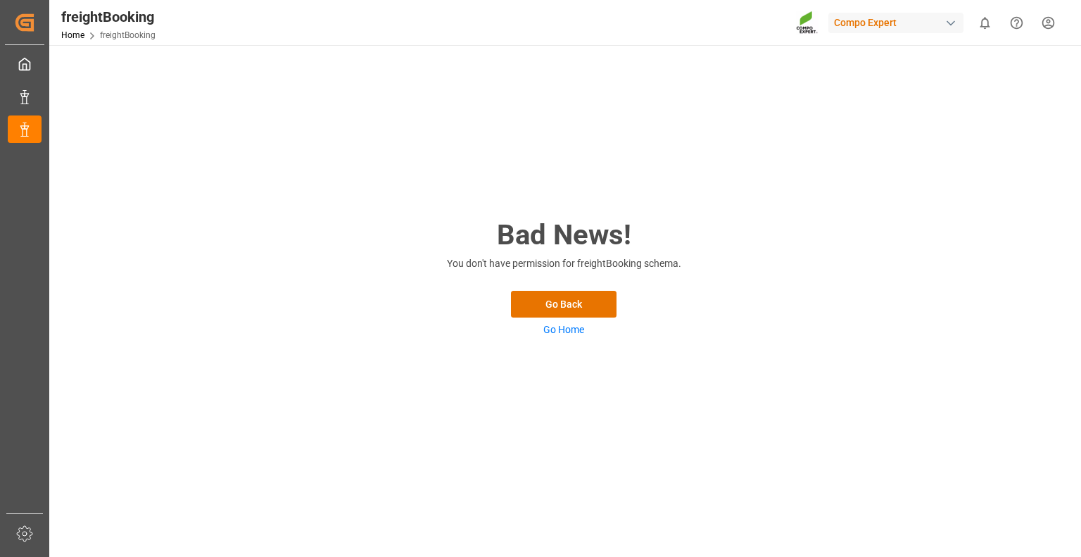
click at [106, 11] on div "freightBooking" at bounding box center [108, 16] width 94 height 21
click at [124, 36] on span "freightBooking" at bounding box center [128, 35] width 56 height 10
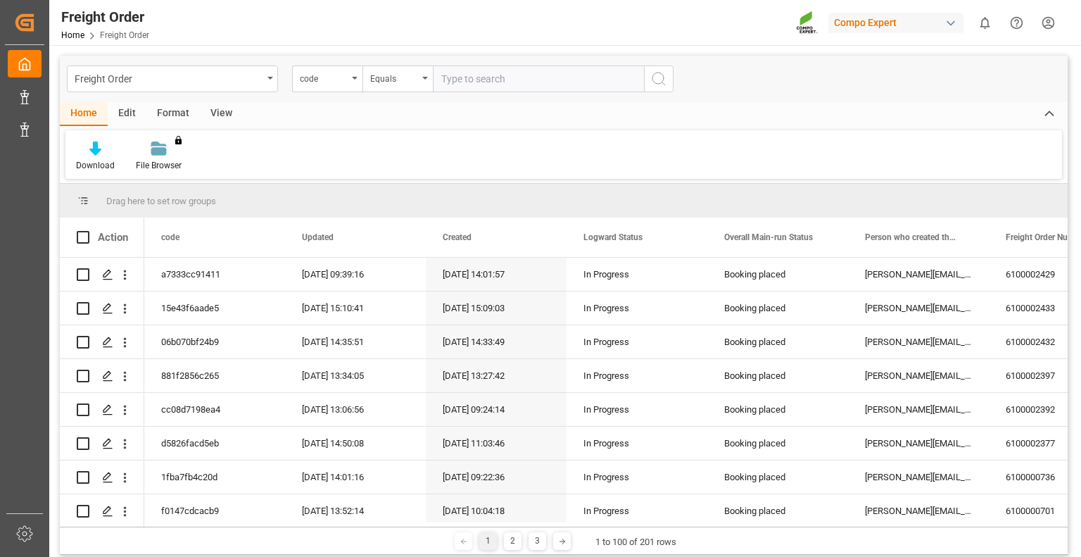
click at [519, 19] on div "Freight Order Home Freight Order Compo Expert 0 Notifications Only show unread …" at bounding box center [560, 22] width 1042 height 45
click at [206, 111] on div "View" at bounding box center [221, 114] width 43 height 24
click at [91, 157] on div "Default" at bounding box center [89, 156] width 49 height 31
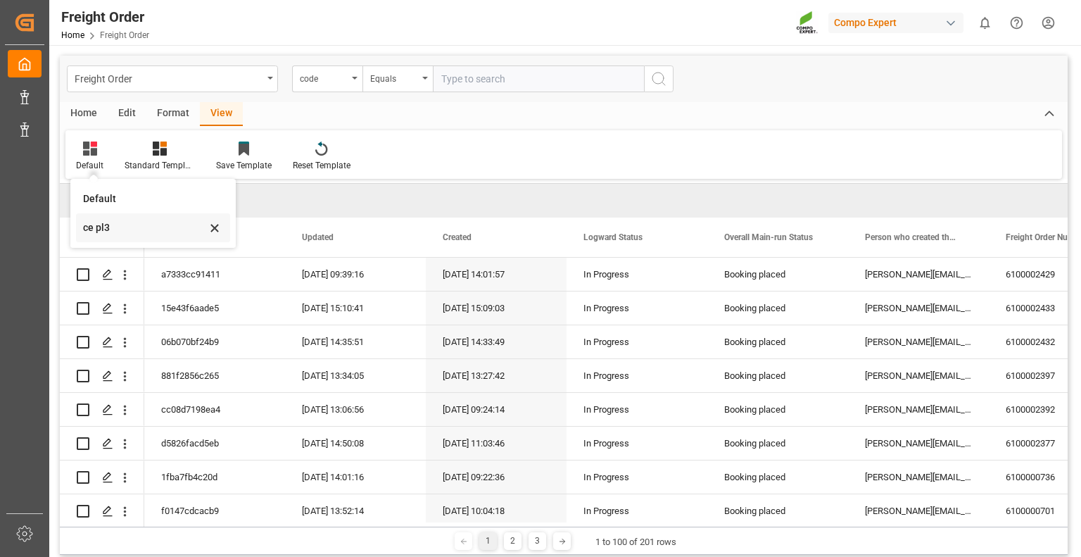
click at [96, 234] on div "ce pl3" at bounding box center [144, 227] width 123 height 15
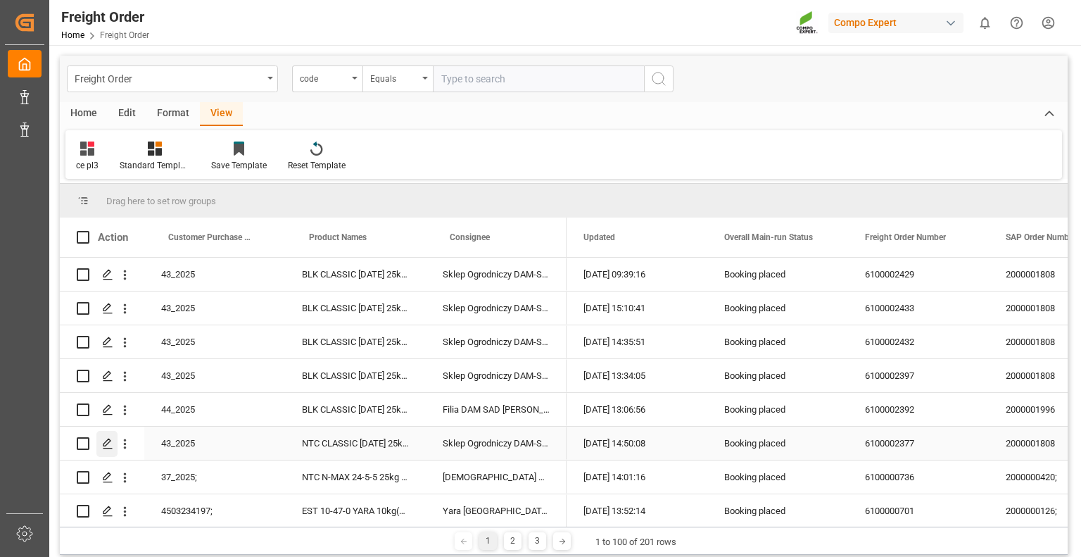
click at [106, 446] on icon "Press SPACE to select this row." at bounding box center [107, 443] width 11 height 11
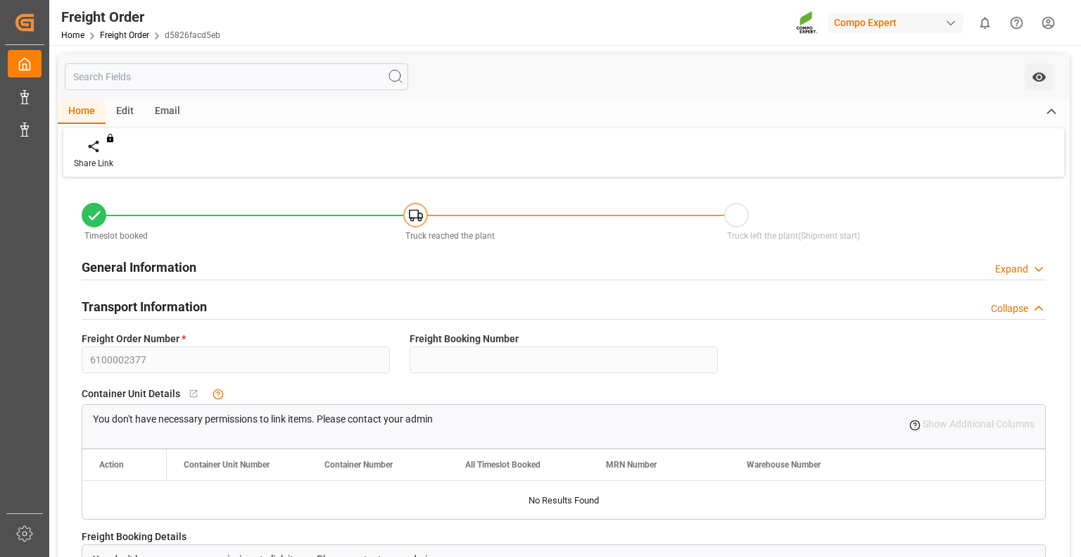
type input "0"
type input "24288"
type input "0"
type input "24288"
type input "[DATE] 01:00"
